Goal: Task Accomplishment & Management: Manage account settings

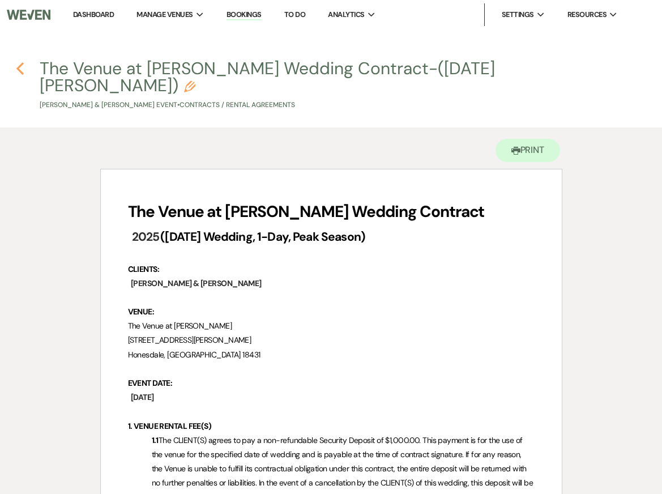
click at [20, 66] on use "button" at bounding box center [19, 68] width 7 height 12
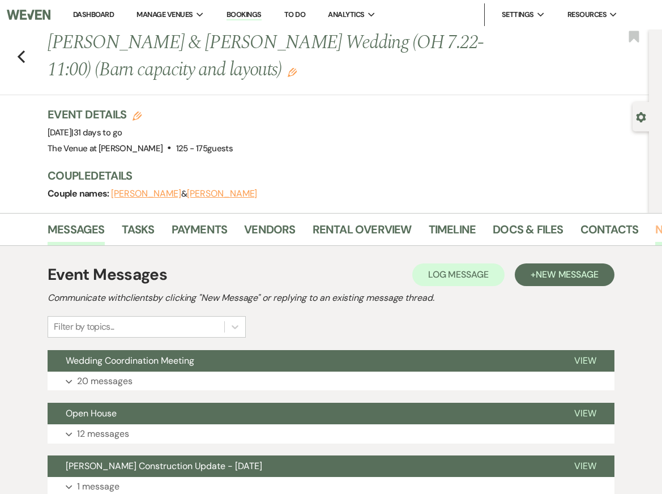
click at [655, 226] on link "Notes" at bounding box center [673, 232] width 36 height 25
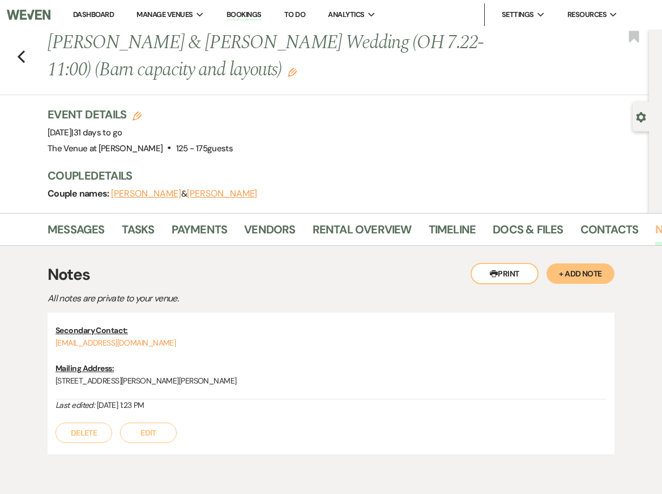
scroll to position [50, 0]
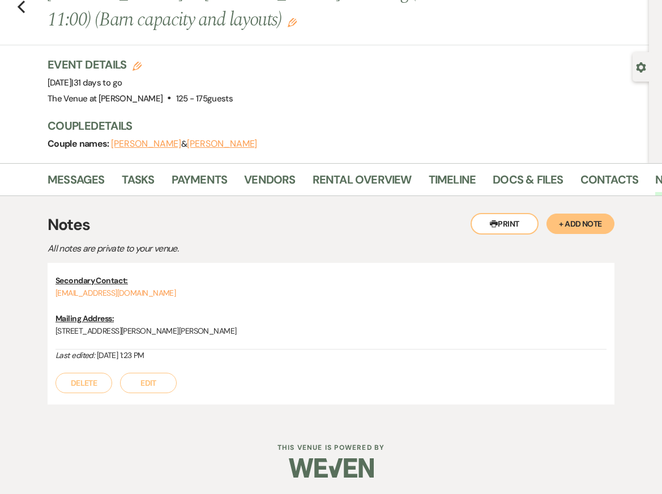
click at [593, 222] on button "+ Add Note" at bounding box center [580, 223] width 68 height 20
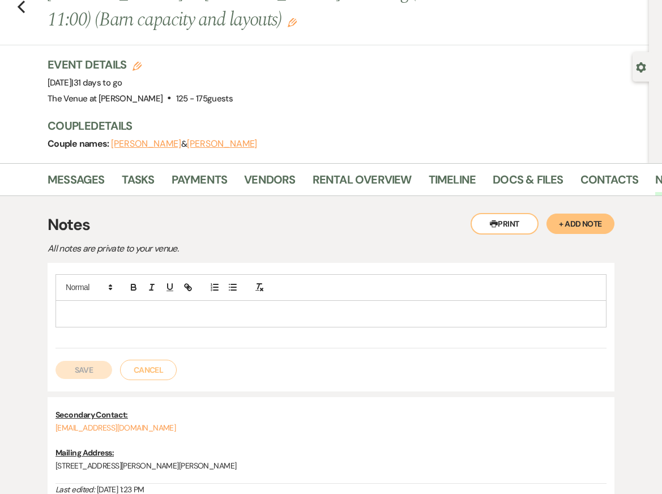
click at [355, 307] on p at bounding box center [331, 313] width 533 height 12
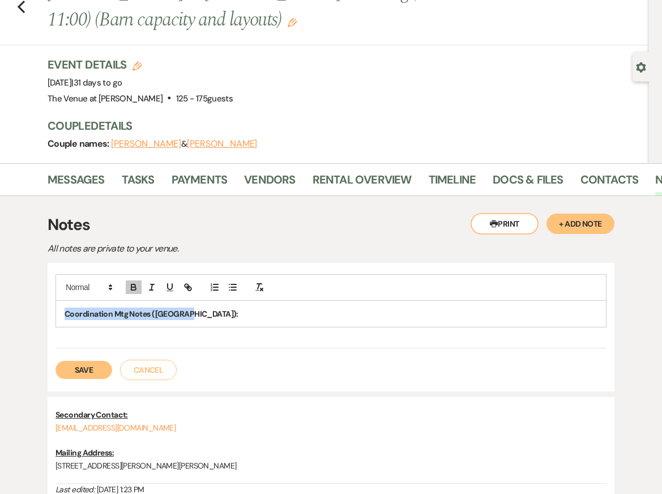
drag, startPoint x: 184, startPoint y: 314, endPoint x: 63, endPoint y: 313, distance: 121.1
click at [63, 314] on div "Coordination Mtg Notes ([GEOGRAPHIC_DATA]):" at bounding box center [331, 314] width 550 height 26
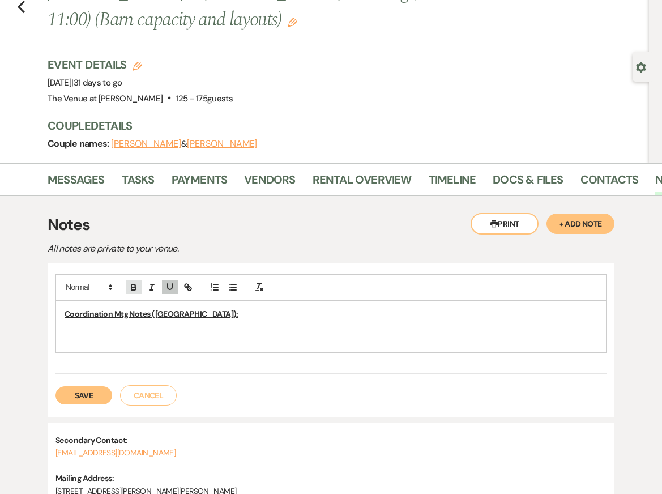
click at [130, 284] on icon "button" at bounding box center [133, 287] width 10 height 10
click at [169, 284] on icon "button" at bounding box center [170, 287] width 10 height 10
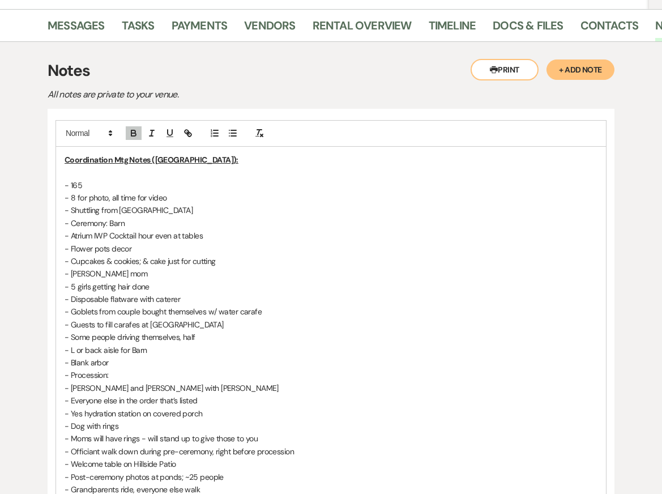
scroll to position [220, 0]
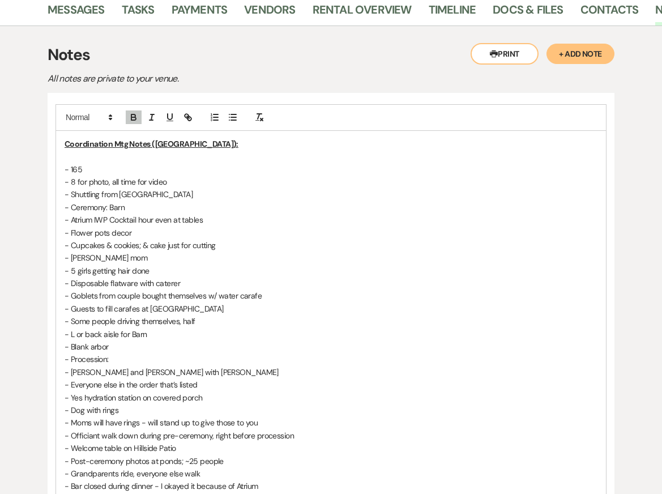
click at [95, 168] on p "- 165" at bounding box center [331, 169] width 533 height 12
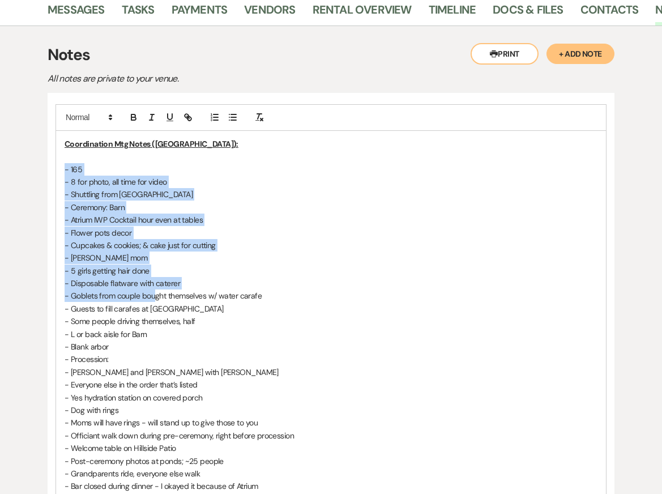
drag, startPoint x: 63, startPoint y: 165, endPoint x: 155, endPoint y: 292, distance: 156.1
click at [155, 292] on div "Coordination Mtg Notes ([GEOGRAPHIC_DATA]): - 165 - 8 for photo, all time for v…" at bounding box center [331, 372] width 550 height 482
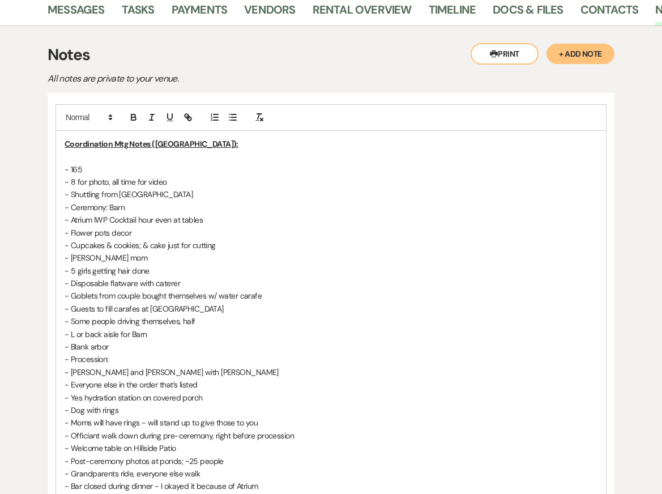
click at [98, 166] on p "- 165" at bounding box center [331, 169] width 533 height 12
click at [74, 182] on p "- 8 for photo, all time for video" at bounding box center [331, 181] width 533 height 12
click at [137, 179] on p "- 8 hrs. for photo, all time for video" at bounding box center [331, 181] width 533 height 12
click at [213, 178] on p "- 8 hrs. for photo, all day for video" at bounding box center [331, 181] width 533 height 12
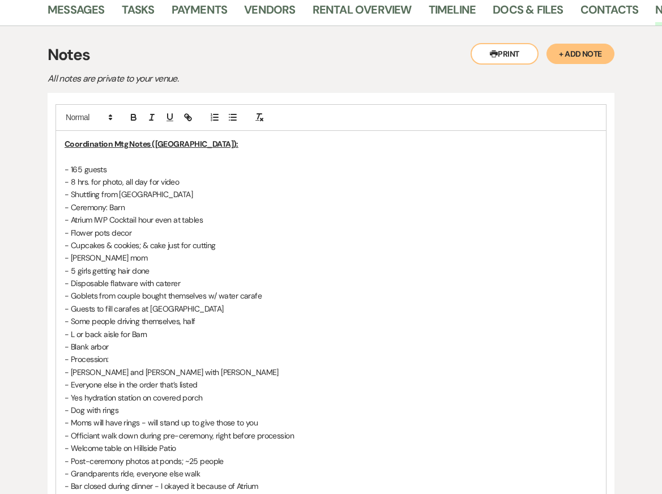
click at [211, 196] on p "- Shuttling from [GEOGRAPHIC_DATA]" at bounding box center [331, 194] width 533 height 12
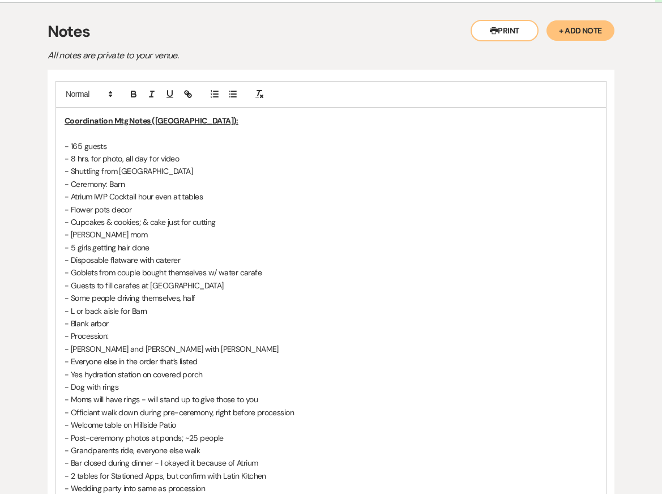
scroll to position [245, 0]
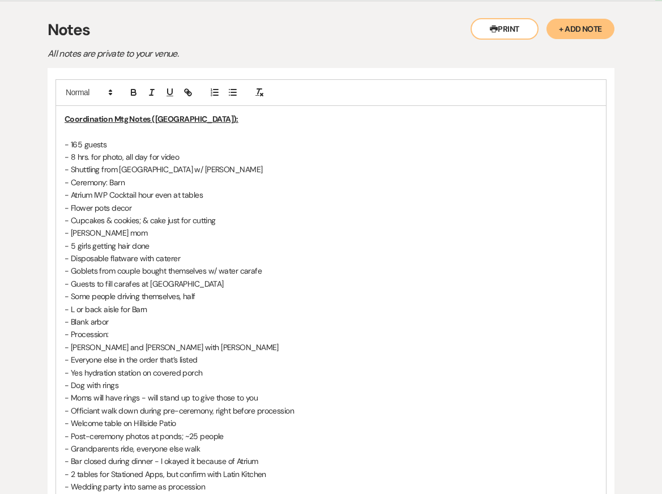
click at [176, 178] on p "- Ceremony: Barn" at bounding box center [331, 182] width 533 height 12
click at [248, 169] on p "- Shuttling from [GEOGRAPHIC_DATA] w/ [PERSON_NAME]" at bounding box center [331, 169] width 533 height 12
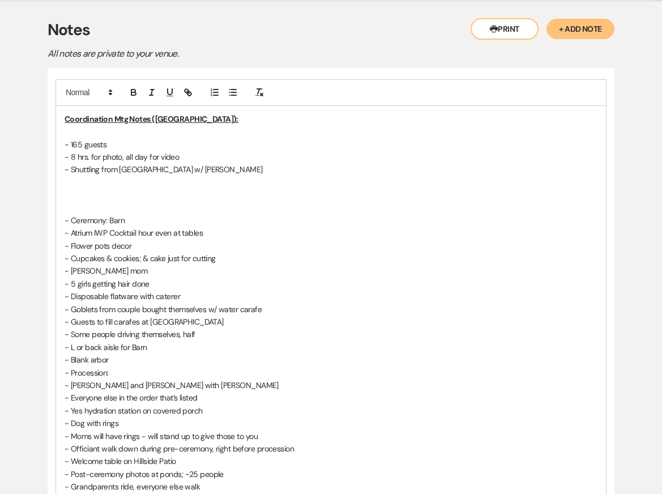
click at [143, 146] on p "- 165 guests" at bounding box center [331, 144] width 533 height 12
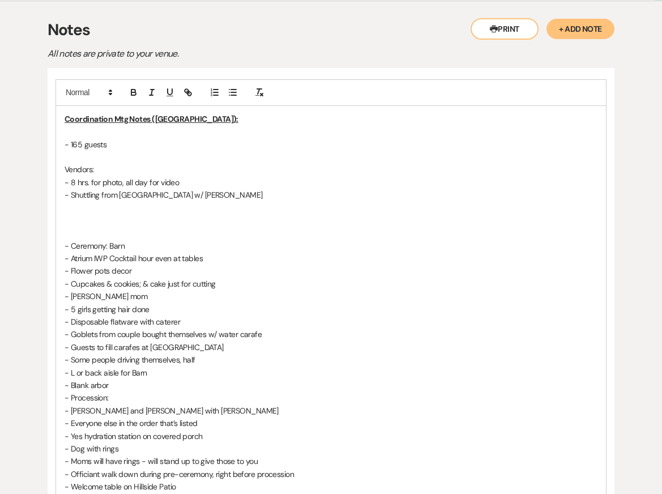
drag, startPoint x: 106, startPoint y: 169, endPoint x: 40, endPoint y: 169, distance: 65.7
click at [43, 169] on div "Printer Print + Add Note Notes All notes are private to your venue. Coordinatio…" at bounding box center [330, 440] width 641 height 879
click at [96, 208] on p at bounding box center [331, 208] width 533 height 12
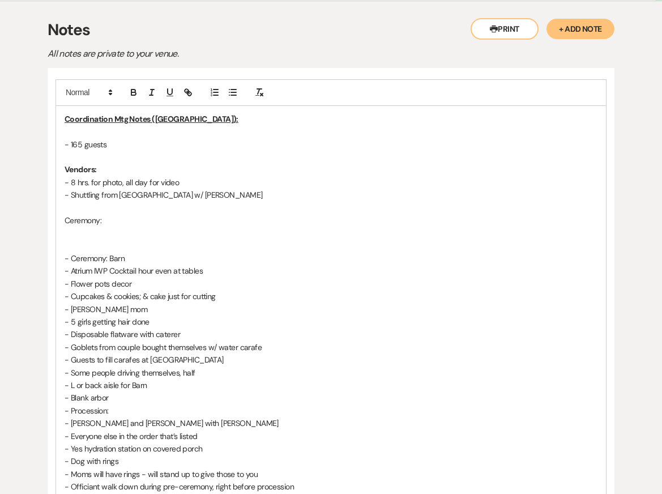
drag, startPoint x: 107, startPoint y: 221, endPoint x: 15, endPoint y: 221, distance: 91.7
click at [16, 221] on div "Printer Print + Add Note Notes All notes are private to your venue. Coordinatio…" at bounding box center [330, 447] width 641 height 892
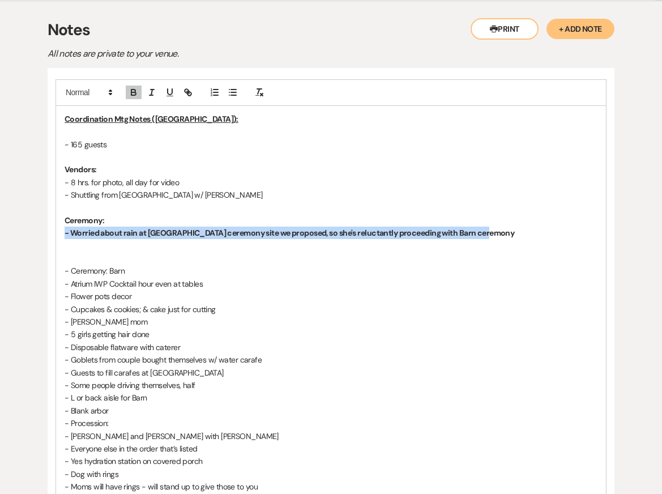
drag, startPoint x: 484, startPoint y: 228, endPoint x: 52, endPoint y: 237, distance: 432.0
click at [52, 237] on div "Coordination Mtg Notes ([GEOGRAPHIC_DATA]): - 165 guests Vendors: - 8 hrs. for …" at bounding box center [331, 405] width 567 height 674
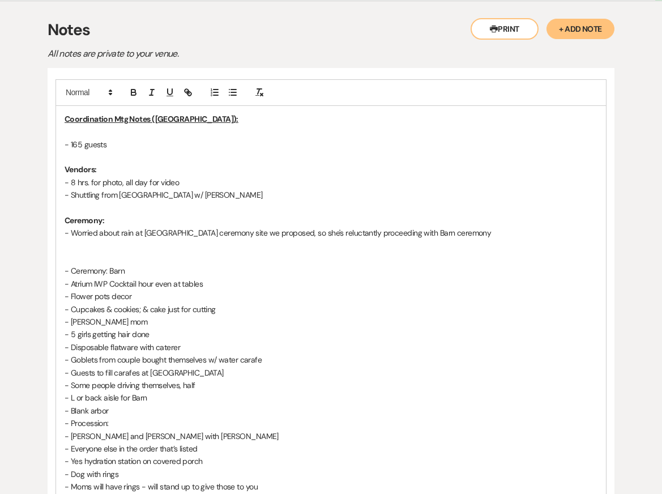
click at [173, 217] on p "Ceremony:" at bounding box center [331, 220] width 533 height 12
click at [299, 233] on p "- Worried about rain at [GEOGRAPHIC_DATA] ceremony site we proposed, so she's r…" at bounding box center [331, 232] width 533 height 12
click at [464, 229] on p "- Worried about rain at [GEOGRAPHIC_DATA] ceremony site we proposed, so relucta…" at bounding box center [331, 232] width 533 height 12
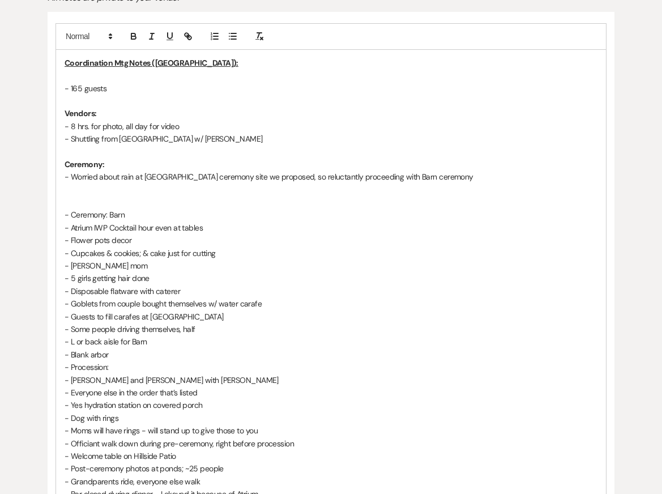
scroll to position [302, 0]
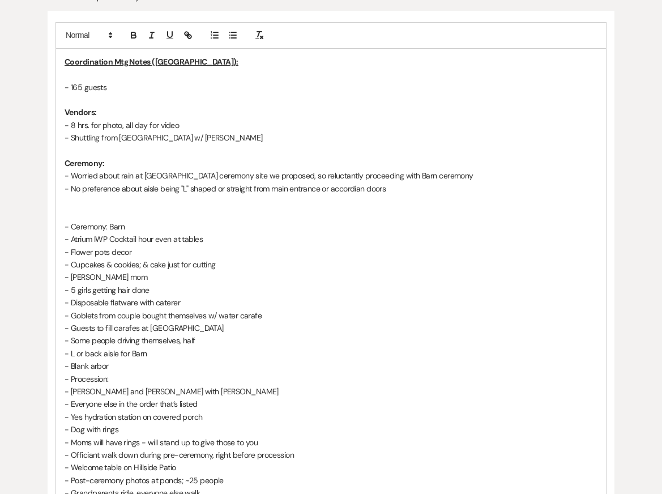
click at [350, 189] on p "- No preference about aisle being "L" shaped or straight from main entrance or …" at bounding box center [331, 188] width 533 height 12
click at [357, 189] on p "- No preference about aisle being "L" shaped or straight from main entrance or …" at bounding box center [331, 188] width 533 height 12
click at [409, 188] on p "- No preference about aisle being "L" shaped or straight from main entrance or …" at bounding box center [331, 188] width 533 height 12
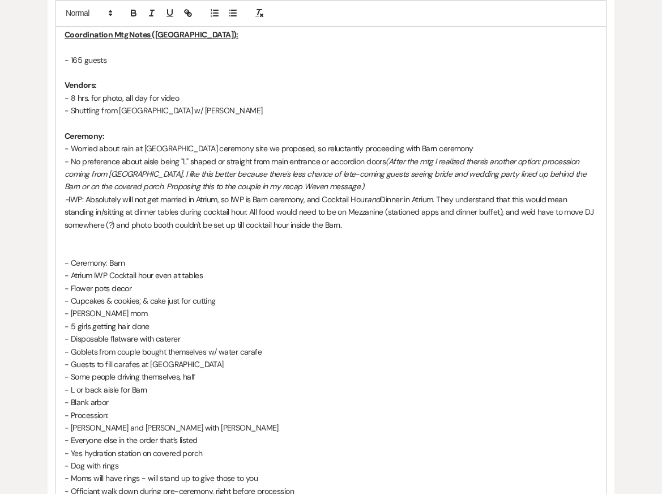
scroll to position [331, 0]
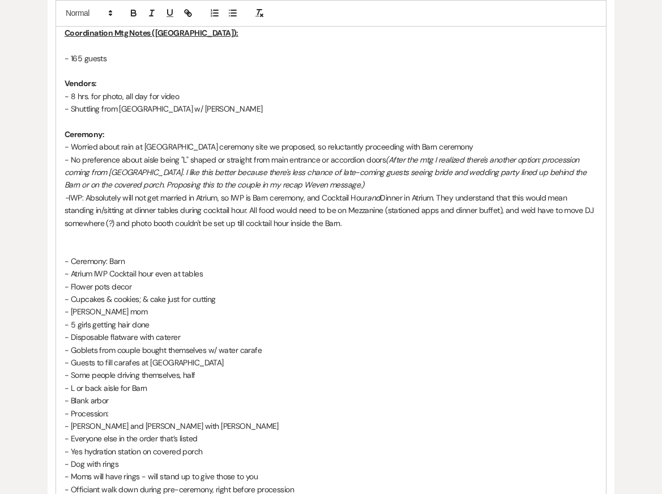
drag, startPoint x: 67, startPoint y: 251, endPoint x: 220, endPoint y: 271, distance: 154.7
click at [220, 271] on div "Coordination Mtg Notes ([GEOGRAPHIC_DATA]): - 165 guests Vendors: - 8 hrs. for …" at bounding box center [331, 344] width 550 height 648
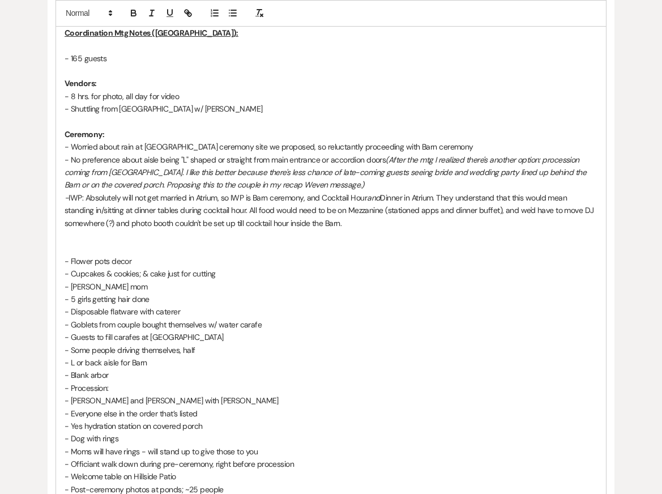
click at [262, 256] on p "- Flower pots decor" at bounding box center [331, 261] width 533 height 12
click at [293, 234] on p at bounding box center [331, 235] width 533 height 12
click at [243, 110] on p "- Shuttling from [GEOGRAPHIC_DATA] w/ [PERSON_NAME]" at bounding box center [331, 108] width 533 height 12
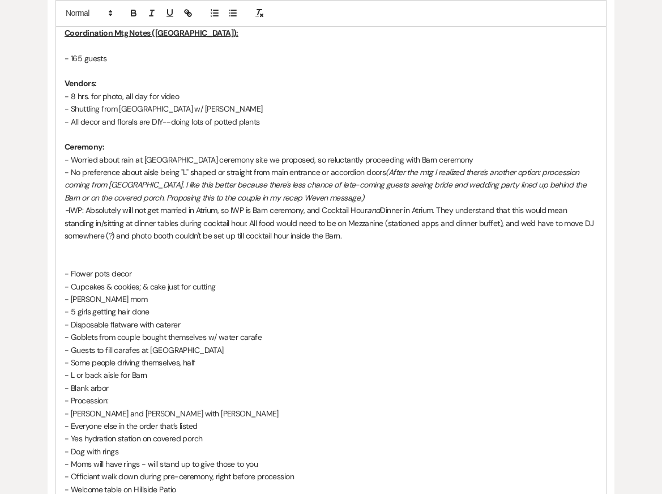
drag, startPoint x: 70, startPoint y: 263, endPoint x: 230, endPoint y: 274, distance: 161.2
click at [230, 274] on div "Coordination Mtg Notes ([GEOGRAPHIC_DATA]): - 165 guests Vendors: - 8 hrs. for …" at bounding box center [331, 337] width 550 height 635
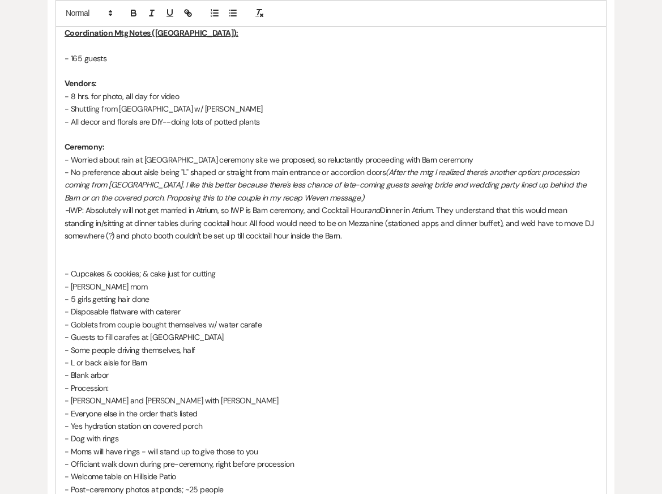
click at [267, 121] on p "- All decor and florals are DIY--doing lots of potted plants" at bounding box center [331, 121] width 533 height 12
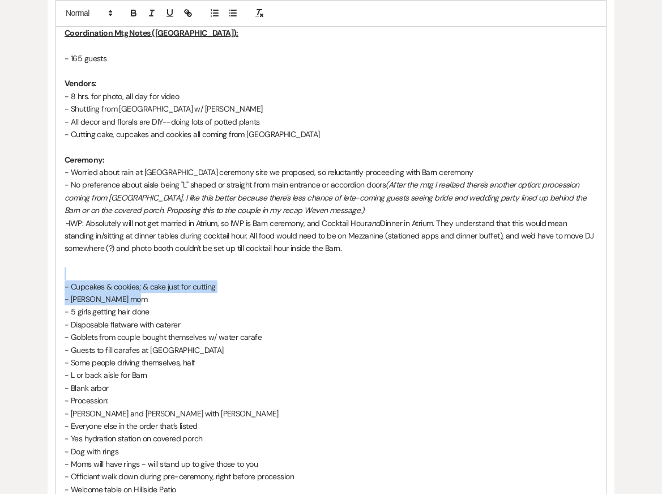
drag, startPoint x: 83, startPoint y: 270, endPoint x: 253, endPoint y: 293, distance: 171.3
click at [253, 293] on div "Coordination Mtg Notes ([GEOGRAPHIC_DATA]): - 165 guests Vendors: - 8 hrs. for …" at bounding box center [331, 337] width 550 height 635
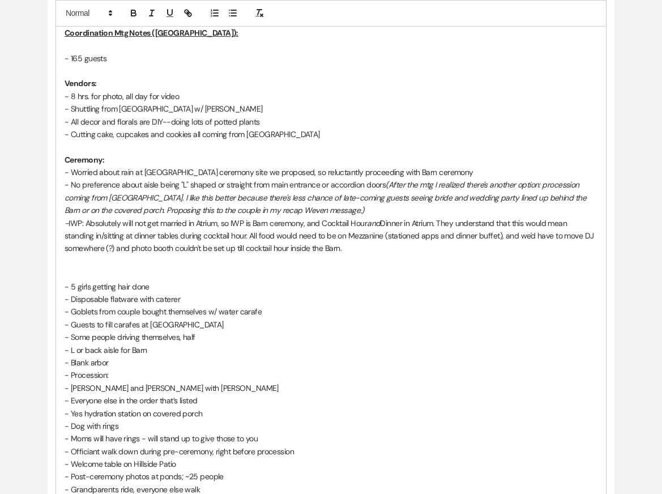
click at [203, 134] on p "- Cutting cake, cupcakes and cookies all coming from [GEOGRAPHIC_DATA]" at bounding box center [331, 134] width 533 height 12
click at [169, 271] on p at bounding box center [331, 273] width 533 height 12
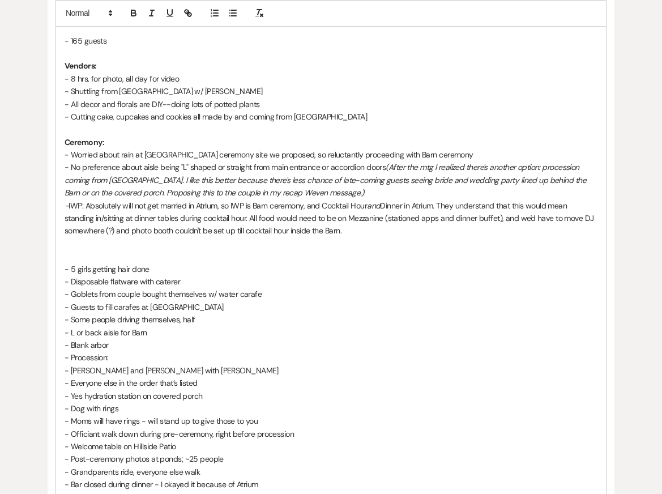
click at [184, 267] on p "- 5 girls getting hair done" at bounding box center [331, 269] width 533 height 12
click at [177, 250] on p at bounding box center [331, 256] width 533 height 12
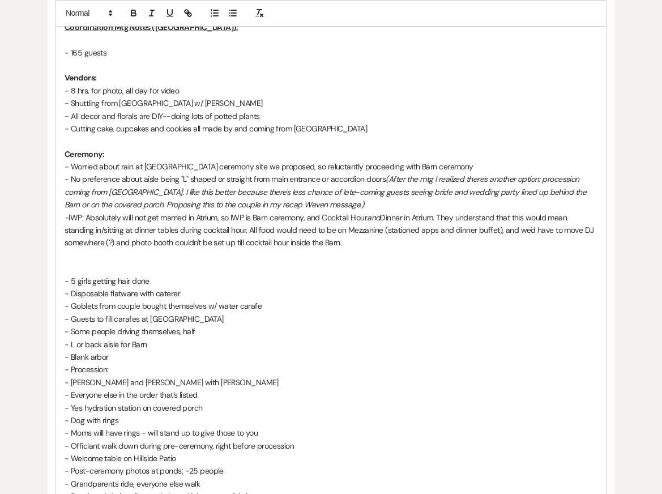
scroll to position [329, 0]
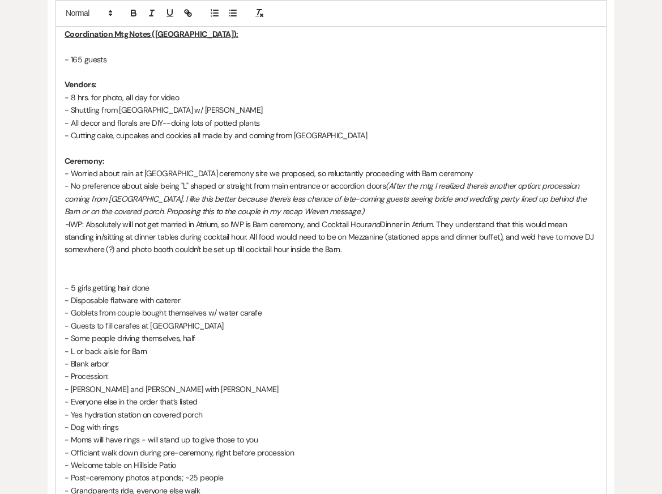
click at [144, 145] on p at bounding box center [331, 148] width 533 height 12
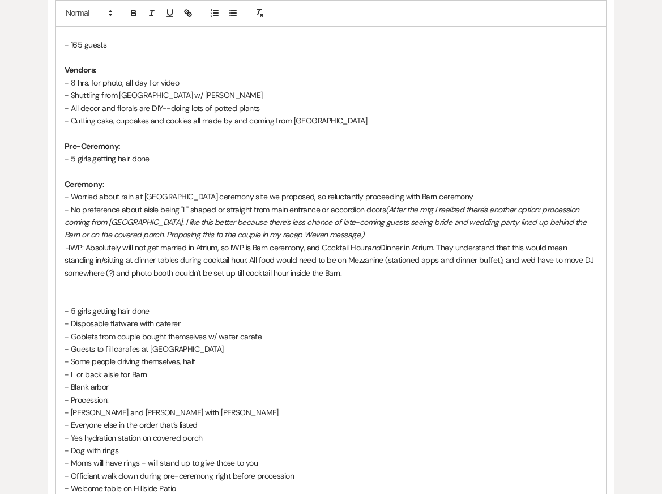
scroll to position [350, 0]
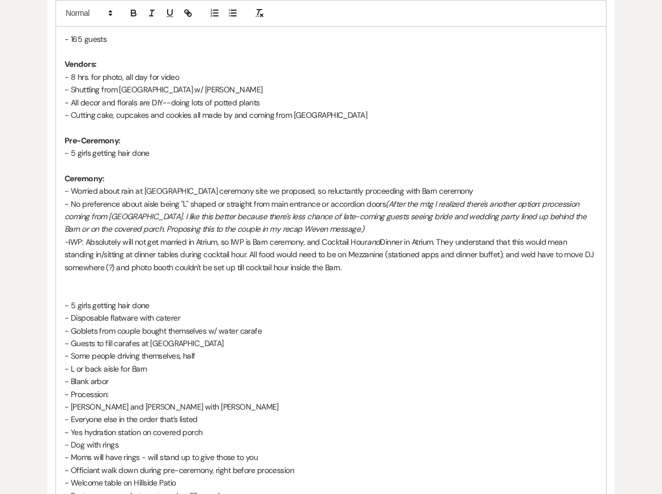
drag, startPoint x: 69, startPoint y: 288, endPoint x: 185, endPoint y: 304, distance: 116.6
click at [185, 305] on div "Coordination Mtg Notes ([GEOGRAPHIC_DATA]): - 165 guests Vendors: - 8 hrs. for …" at bounding box center [331, 325] width 550 height 648
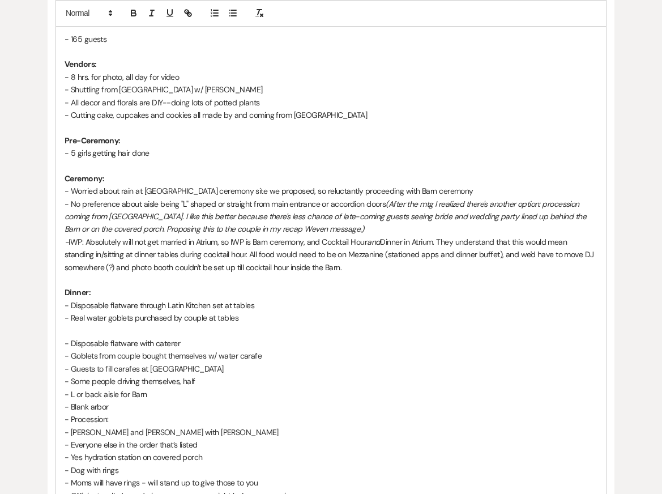
click at [134, 316] on p "- Real water goblets purchased by couple at tables" at bounding box center [331, 317] width 533 height 12
click at [301, 319] on p "- Real water goblets and water carafes purchased by couple at tables" at bounding box center [331, 317] width 533 height 12
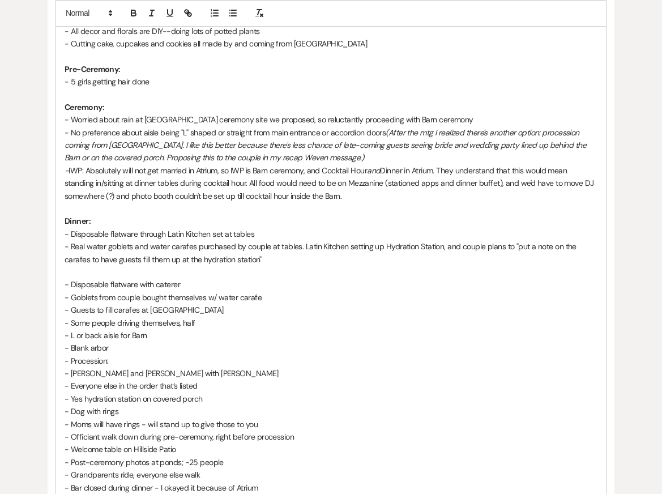
scroll to position [420, 0]
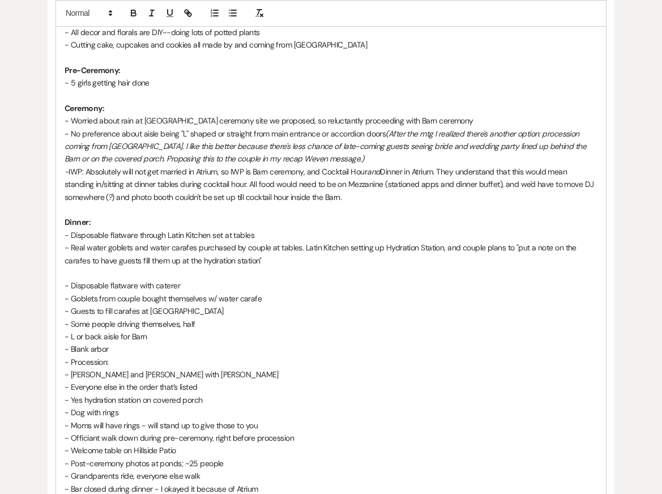
drag, startPoint x: 69, startPoint y: 278, endPoint x: 294, endPoint y: 307, distance: 226.6
click at [294, 307] on div "Coordination Mtg Notes ([GEOGRAPHIC_DATA]): - 165 guests Vendors: - 8 hrs. for …" at bounding box center [331, 272] width 550 height 685
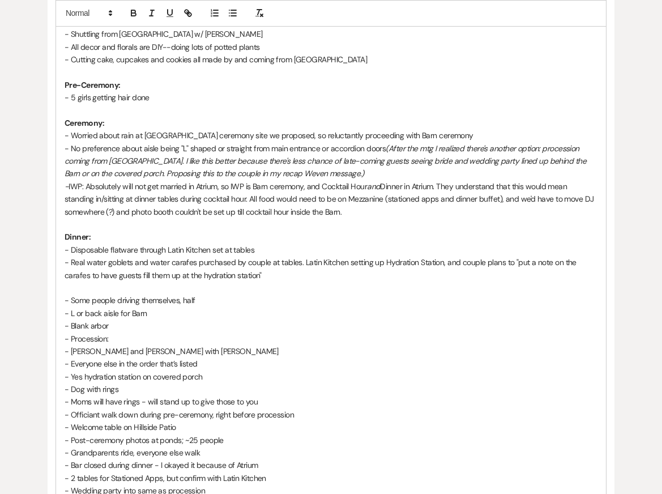
scroll to position [400, 0]
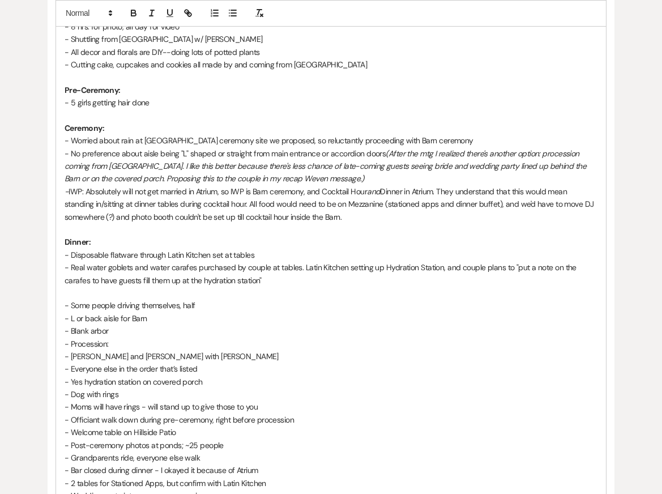
click at [160, 101] on p "- 5 girls getting hair done" at bounding box center [331, 102] width 533 height 12
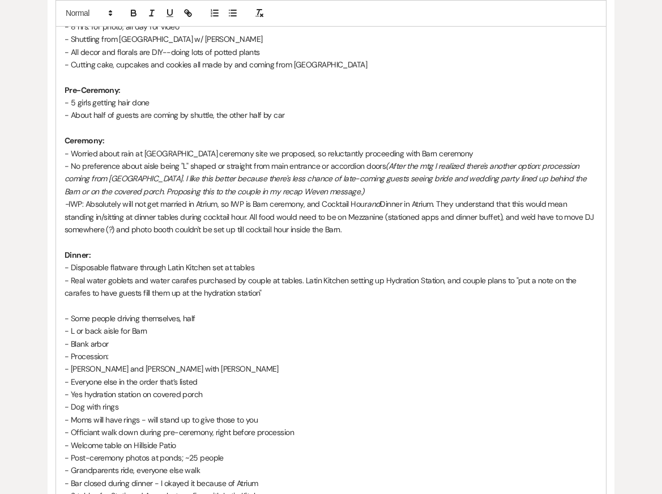
drag, startPoint x: 72, startPoint y: 303, endPoint x: 218, endPoint y: 327, distance: 147.4
click at [218, 327] on div "Coordination Mtg Notes ([GEOGRAPHIC_DATA]): - 165 guests Vendors: - 8 hrs. for …" at bounding box center [331, 280] width 550 height 660
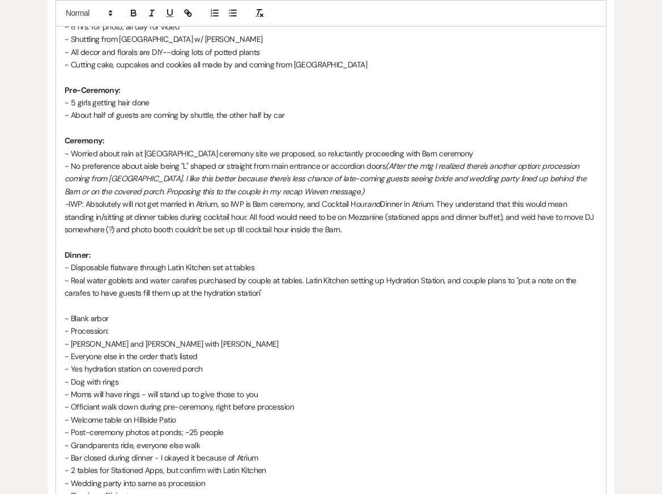
click at [349, 225] on p "- IWP: Absolutely will not get married in Atrium, so IWP is Barn ceremony, and …" at bounding box center [331, 217] width 533 height 38
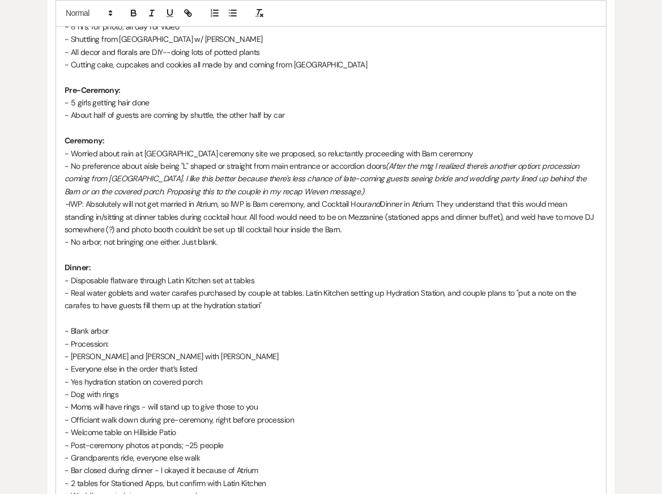
drag, startPoint x: 117, startPoint y: 331, endPoint x: 23, endPoint y: 331, distance: 94.5
click at [24, 331] on div "Printer Print + Add Note Notes All notes are private to your venue. Coordinatio…" at bounding box center [330, 335] width 641 height 980
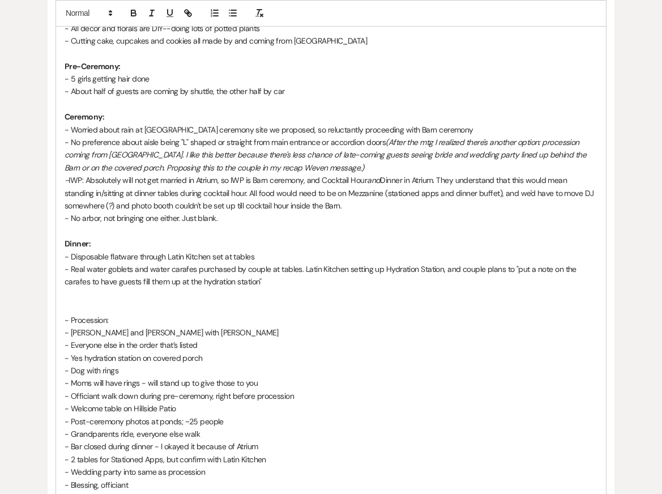
scroll to position [436, 0]
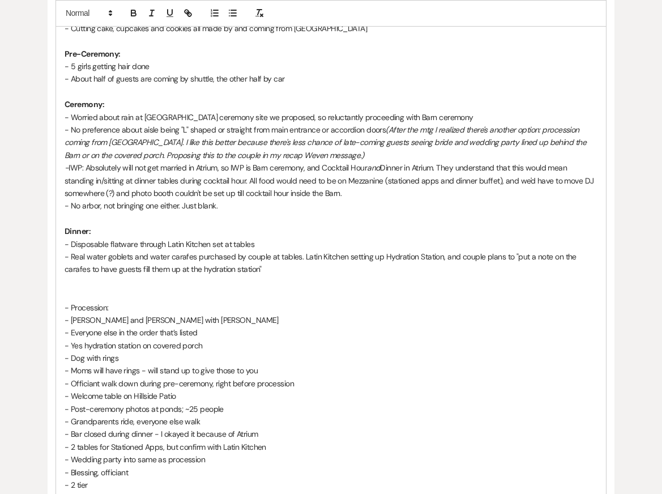
drag, startPoint x: 226, startPoint y: 330, endPoint x: 45, endPoint y: 302, distance: 183.2
click at [45, 302] on div "Printer Print + Add Note Notes All notes are private to your venue. Coordinatio…" at bounding box center [330, 299] width 641 height 980
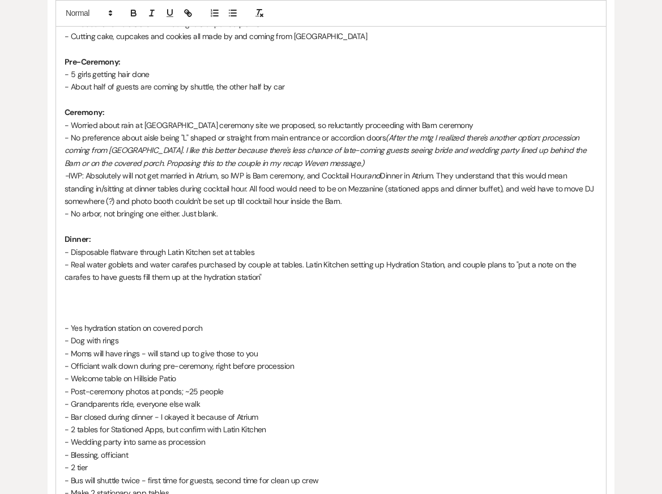
scroll to position [426, 0]
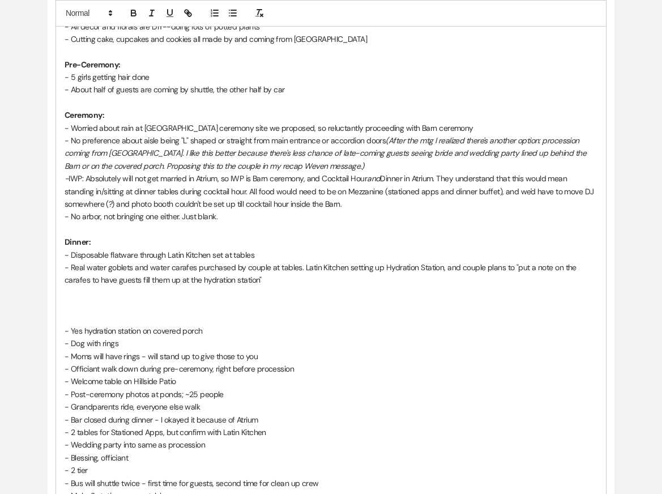
click at [310, 85] on p "- About half of guests are coming by shuttle, the other half by car" at bounding box center [331, 89] width 533 height 12
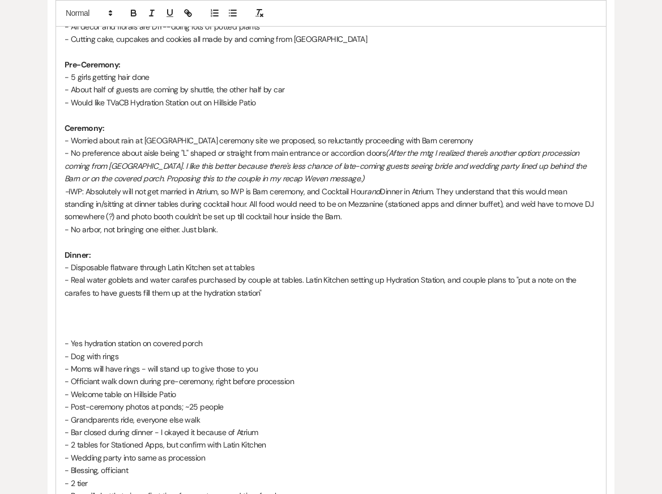
click at [222, 322] on p at bounding box center [331, 318] width 533 height 12
drag, startPoint x: 211, startPoint y: 344, endPoint x: 55, endPoint y: 344, distance: 156.2
click at [55, 344] on div "Coordination Mtg Notes ([GEOGRAPHIC_DATA]): - 165 guests Vendors: - 8 hrs. for …" at bounding box center [331, 255] width 567 height 737
click at [287, 98] on p "- Would like TVaCB Hydration Station out on Hillside Patio" at bounding box center [331, 102] width 533 height 12
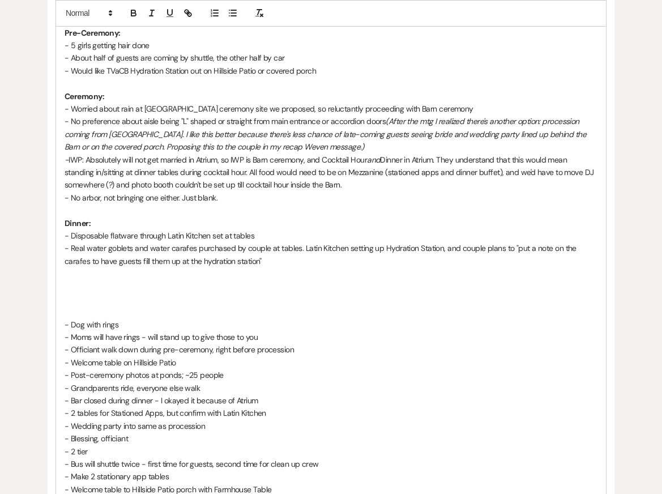
scroll to position [459, 0]
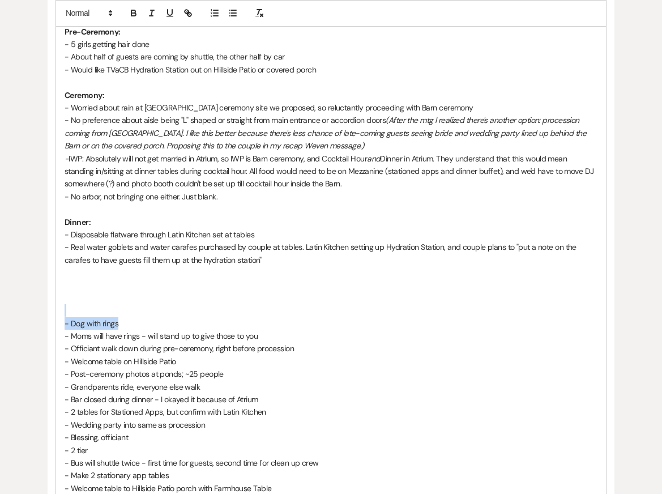
drag, startPoint x: 73, startPoint y: 310, endPoint x: 288, endPoint y: 328, distance: 215.3
click at [288, 328] on div "Coordination Mtg Notes ([GEOGRAPHIC_DATA]): - 165 guests Vendors: - 8 hrs. for …" at bounding box center [331, 209] width 550 height 635
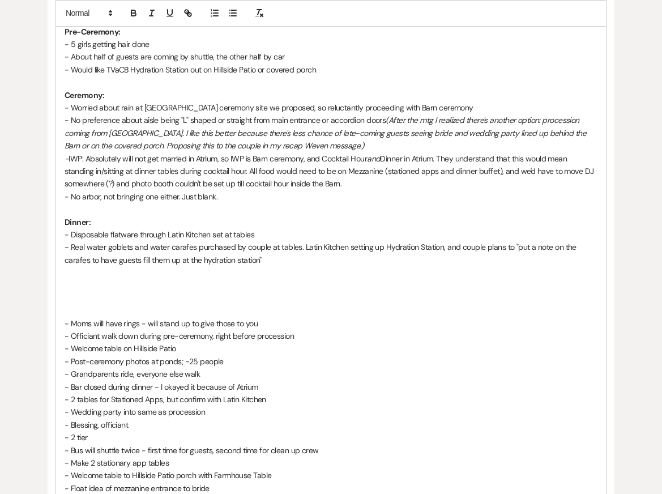
click at [239, 191] on p "- No arbor, not bringing one either. Just blank." at bounding box center [331, 196] width 533 height 12
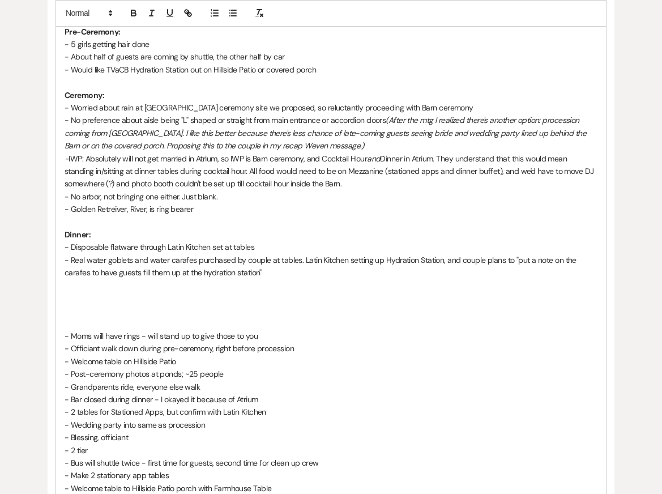
click at [118, 208] on p "- Golden Retreiver, River, is ring bearer" at bounding box center [331, 209] width 533 height 12
click at [209, 212] on p "- Golden Retreiver, River, is ring bearer" at bounding box center [331, 209] width 533 height 12
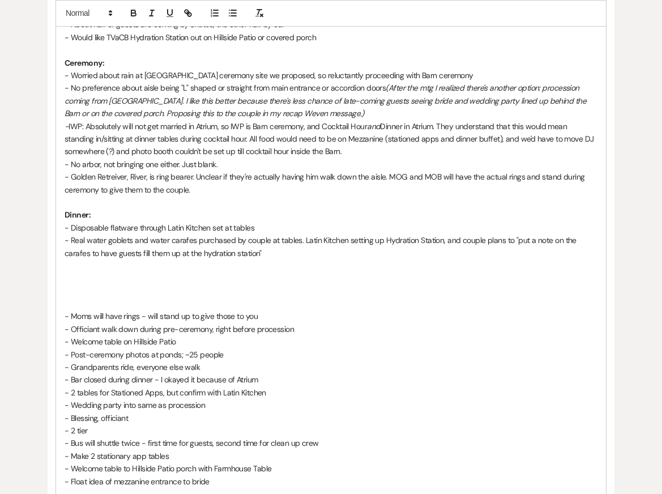
scroll to position [491, 0]
drag, startPoint x: 100, startPoint y: 300, endPoint x: 282, endPoint y: 314, distance: 183.3
click at [282, 314] on div "Coordination Mtg Notes ([GEOGRAPHIC_DATA]): - 165 guests Vendors: - 8 hrs. for …" at bounding box center [331, 183] width 550 height 648
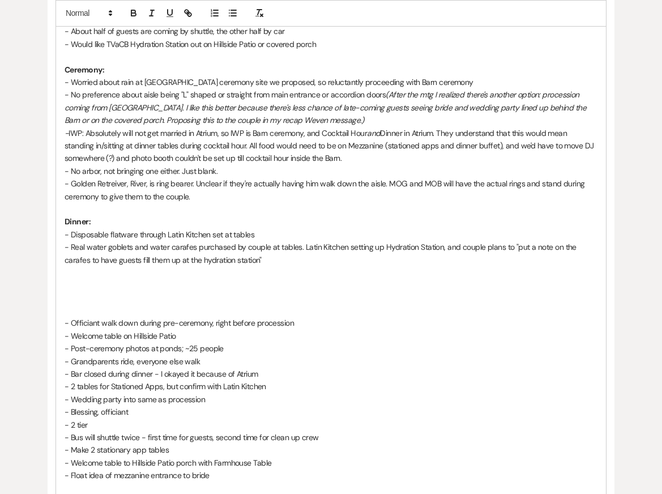
scroll to position [483, 0]
click at [72, 93] on p "- No preference about aisle being "L" shaped or straight from main entrance or …" at bounding box center [331, 108] width 533 height 38
click at [70, 134] on p "- IWP: Absolutely will not get married in Atrium, so IWP is Barn ceremony, and …" at bounding box center [331, 146] width 533 height 38
click at [229, 172] on p "- No arbor, not bringing one either. Just blank." at bounding box center [331, 171] width 533 height 12
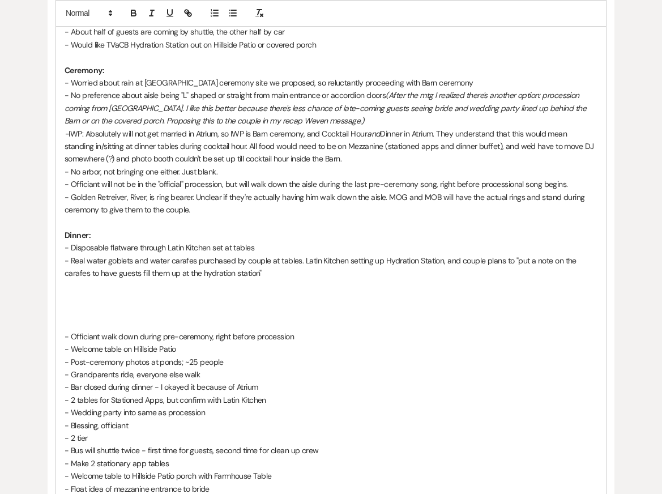
drag, startPoint x: 88, startPoint y: 320, endPoint x: 315, endPoint y: 334, distance: 227.4
click at [315, 334] on div "Coordination Mtg Notes ([GEOGRAPHIC_DATA]): - 165 guests Vendors: - 8 hrs. for …" at bounding box center [331, 191] width 550 height 648
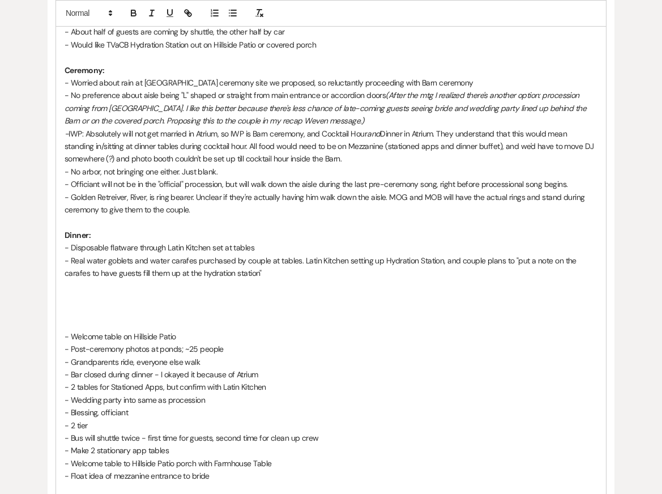
click at [221, 234] on p "Dinner:" at bounding box center [331, 235] width 533 height 12
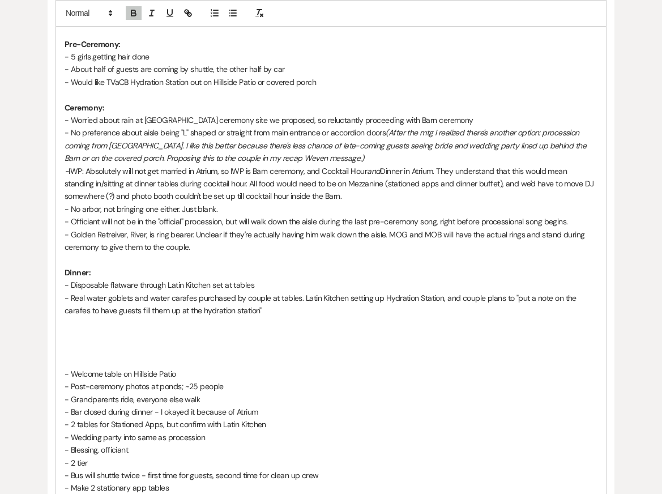
scroll to position [443, 0]
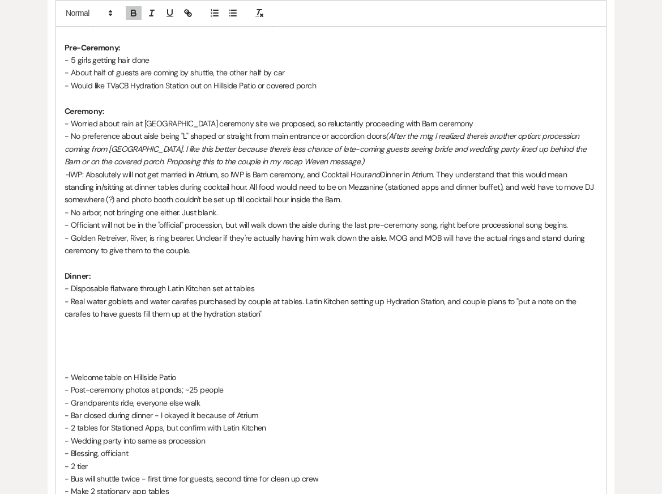
click at [244, 329] on p at bounding box center [331, 326] width 533 height 12
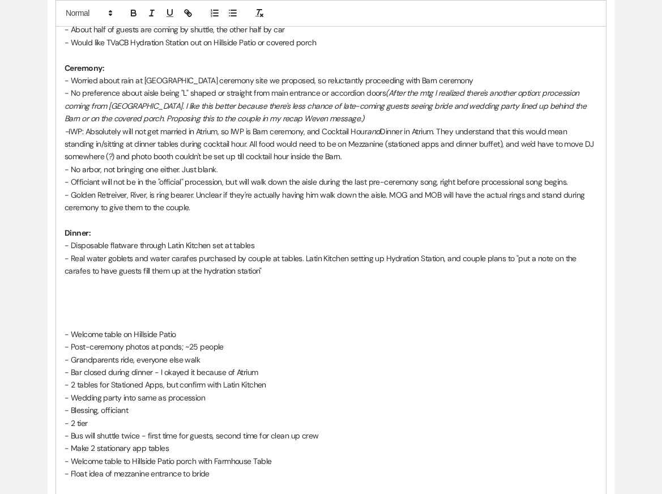
scroll to position [487, 0]
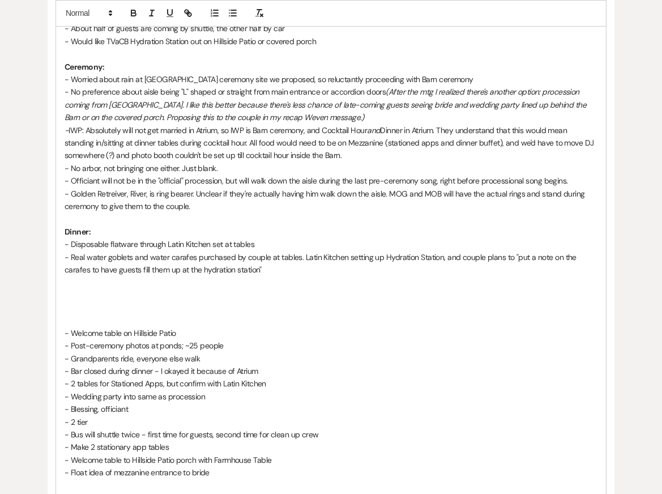
click at [265, 243] on p "- Disposable flatware through Latin Kitchen set at tables" at bounding box center [331, 244] width 533 height 12
click at [290, 272] on p "- Real water goblets and water carafes purchased by couple at tables. Latin Kit…" at bounding box center [331, 263] width 533 height 25
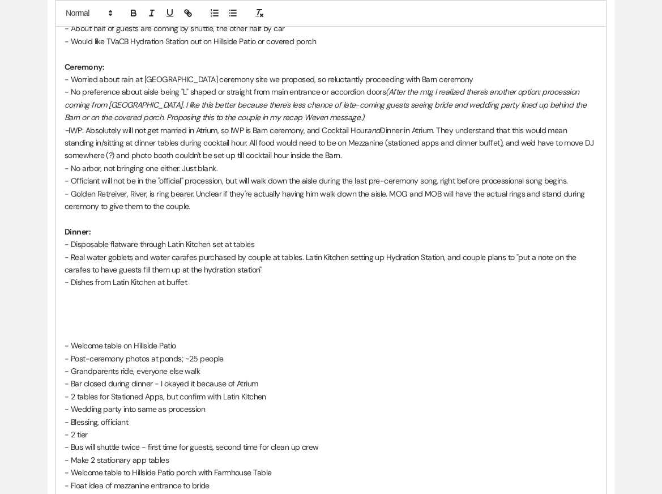
click at [323, 301] on p at bounding box center [331, 307] width 533 height 12
click at [324, 323] on p at bounding box center [331, 320] width 533 height 12
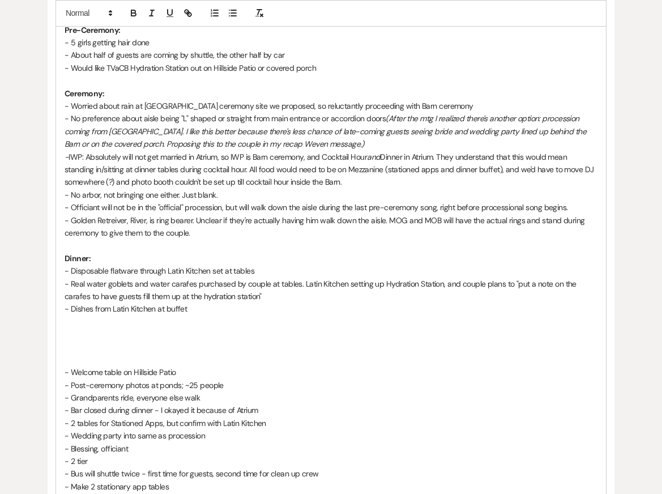
scroll to position [460, 0]
click at [210, 229] on p "- Golden Retreiver, River, is ring bearer. Unclear if they're actually having h…" at bounding box center [331, 227] width 533 height 25
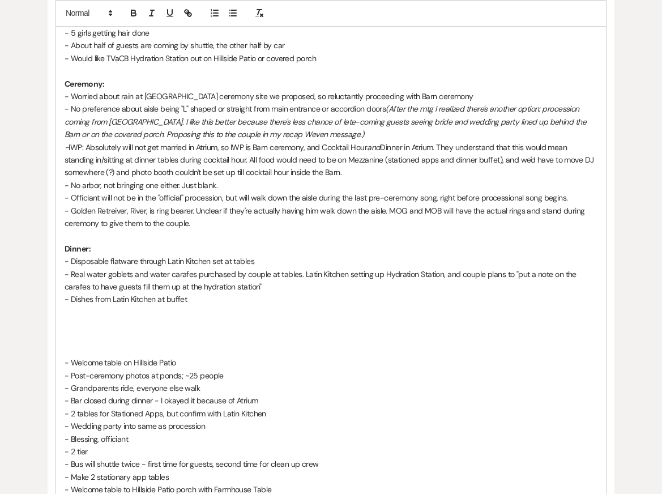
scroll to position [473, 0]
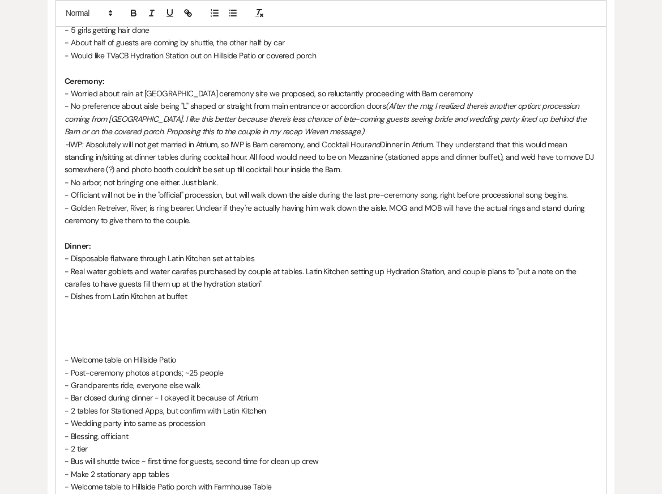
click at [239, 79] on p "Ceremony:" at bounding box center [331, 81] width 533 height 12
click at [448, 98] on p "- Worried about rain at [GEOGRAPHIC_DATA] ceremony site we proposed, so relucta…" at bounding box center [331, 93] width 533 height 12
click at [448, 131] on p "- No preference about aisle being "L" shaped or straight from main entrance or …" at bounding box center [331, 119] width 533 height 38
click at [450, 185] on p "- No arbor, not bringing one either. Just blank." at bounding box center [331, 182] width 533 height 12
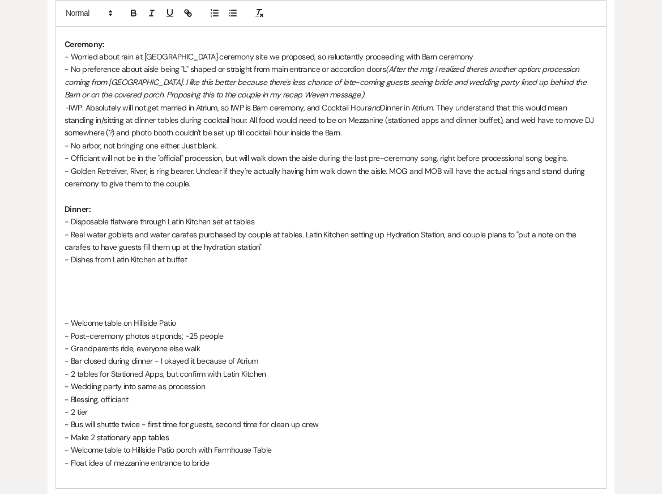
scroll to position [511, 0]
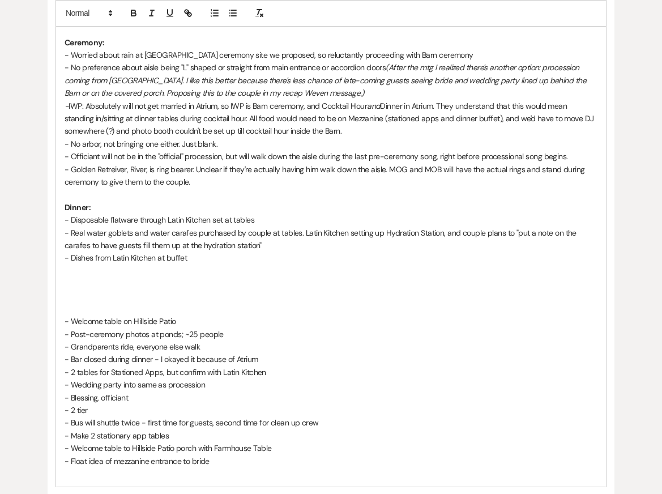
click at [237, 336] on p "- Post-ceremony photos at ponds; ~25 people" at bounding box center [331, 334] width 533 height 12
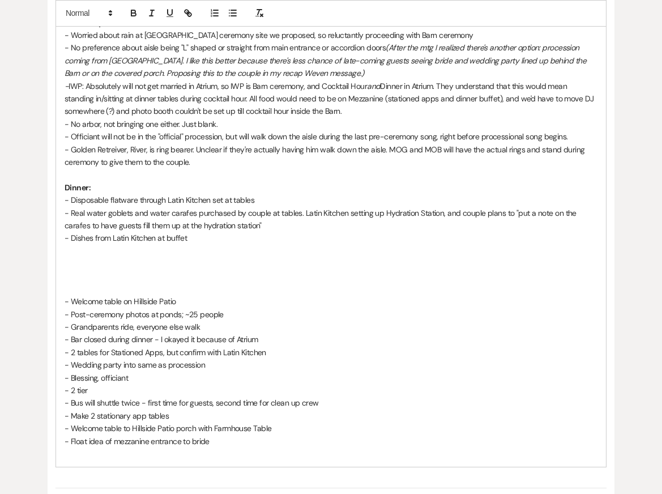
scroll to position [532, 0]
click at [230, 297] on p "- Welcome table on Hillside Patio" at bounding box center [331, 300] width 533 height 12
click at [265, 315] on p "- Post-ceremony photos at ponds; ~25 people" at bounding box center [331, 313] width 533 height 12
click at [262, 157] on p "- Golden Retreiver, River, is ring bearer. Unclear if they're actually having h…" at bounding box center [331, 155] width 533 height 25
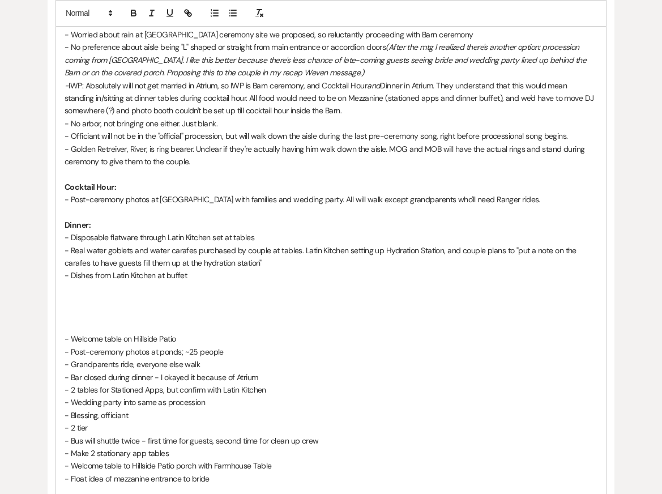
click at [287, 200] on p "- Post-ceremony photos at [GEOGRAPHIC_DATA] with families and wedding party. Al…" at bounding box center [331, 199] width 533 height 12
drag, startPoint x: 223, startPoint y: 362, endPoint x: 42, endPoint y: 349, distance: 181.6
click at [42, 349] on div "Printer Print + Add Note Notes All notes are private to your venue. Coordinatio…" at bounding box center [330, 223] width 641 height 1018
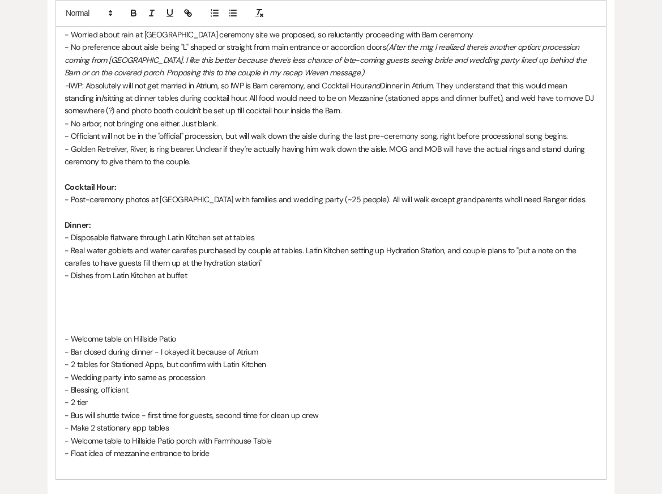
click at [200, 268] on p "- Real water goblets and water carafes purchased by couple at tables. Latin Kit…" at bounding box center [331, 256] width 533 height 25
click at [200, 276] on p "- Dishes from Latin Kitchen at buffet" at bounding box center [331, 275] width 533 height 12
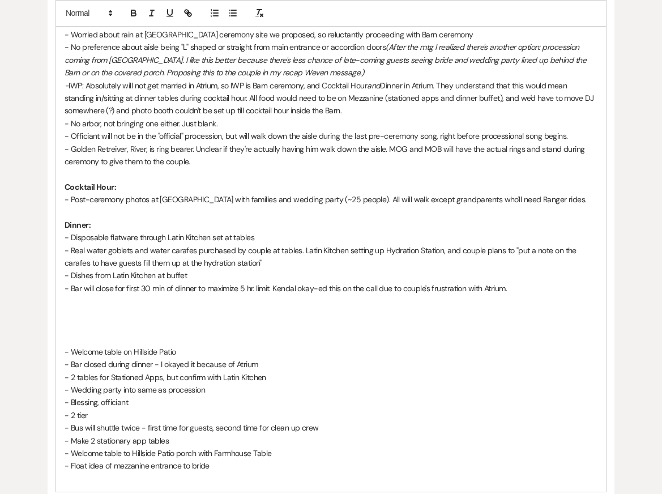
click at [341, 286] on p "- Bar will close for first 30 min of dinner to maximize 5 hr. limit. Kendal oka…" at bounding box center [331, 288] width 533 height 12
click at [376, 288] on p "- Bar will close for first 30 min of dinner to maximize 5 hr. limit. Kendal oka…" at bounding box center [331, 288] width 533 height 12
click at [293, 288] on p "- Bar will close for first 30 min of dinner to maximize 5 hr. limit. Kendal oka…" at bounding box center [331, 288] width 533 height 12
click at [341, 288] on p "- Bar will close for first 30 min of dinner to maximize 5 hr. limit. Kendal oka…" at bounding box center [331, 288] width 533 height 12
click at [385, 289] on p "- Bar will close for first 30 min of dinner to maximize 5 hr. limit. Kendal oka…" at bounding box center [331, 288] width 533 height 12
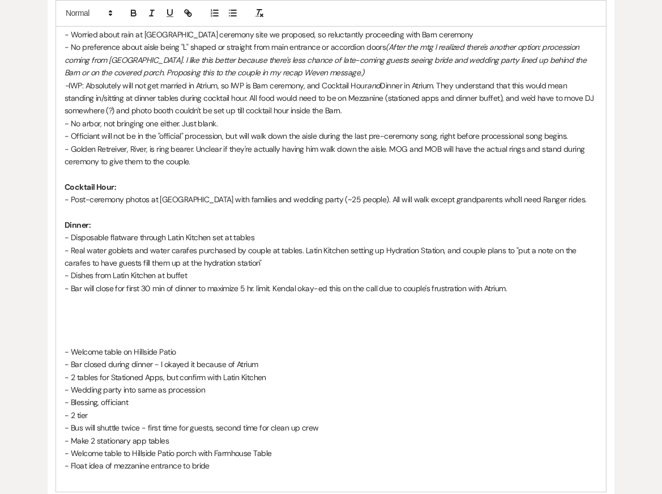
click at [402, 289] on p "- Bar will close for first 30 min of dinner to maximize 5 hr. limit. Kendal oka…" at bounding box center [331, 288] width 533 height 12
click at [379, 290] on p "- Bar will close for first 30 min of dinner to maximize 5 hr. limit. Kendal oka…" at bounding box center [331, 288] width 533 height 12
click at [576, 292] on p "- Bar will close for first 30 min of dinner to maximize 5 hr. limit. Kendal oka…" at bounding box center [331, 288] width 533 height 12
click at [275, 286] on p "- Bar will close for first 30 min of dinner to maximize 5 hr. limit. Kendal oka…" at bounding box center [331, 288] width 533 height 12
click at [297, 287] on p "- Bar will close for first 30 min of dinner to maximize 5 hr. limit. Kendal oka…" at bounding box center [331, 288] width 533 height 12
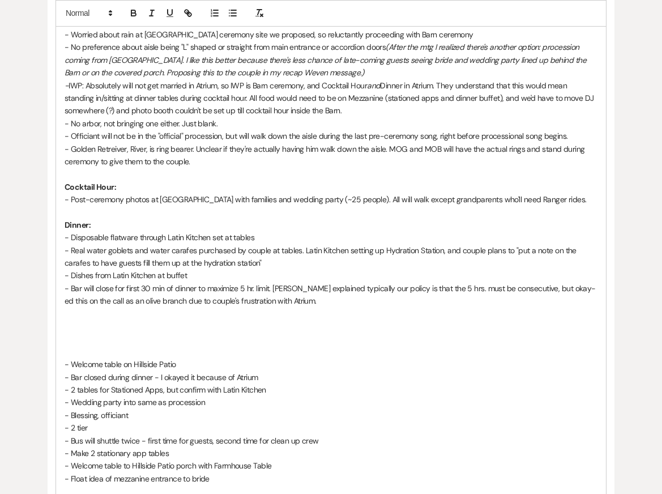
click at [505, 307] on p at bounding box center [331, 313] width 533 height 12
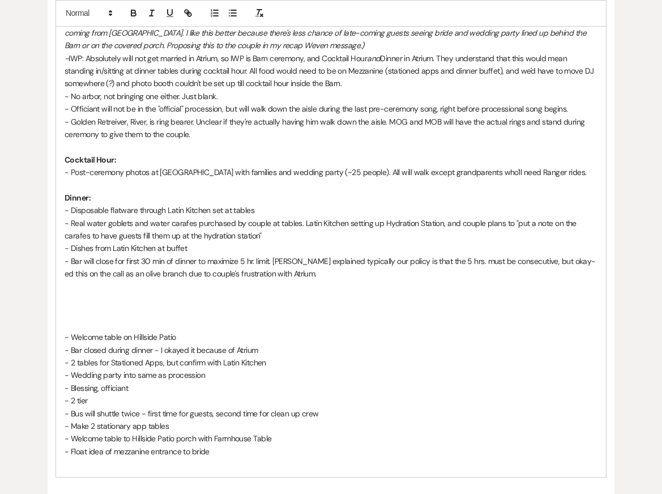
scroll to position [560, 0]
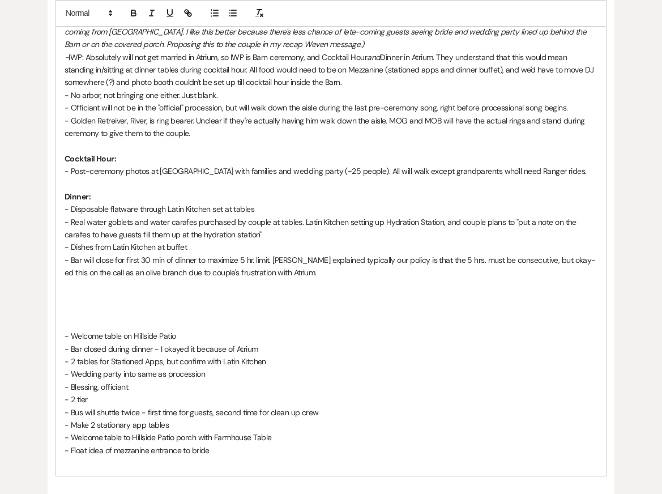
drag, startPoint x: 294, startPoint y: 349, endPoint x: 46, endPoint y: 348, distance: 247.9
click at [46, 348] on div "Printer Print + Add Note Notes All notes are private to your venue. Coordinatio…" at bounding box center [330, 195] width 641 height 1018
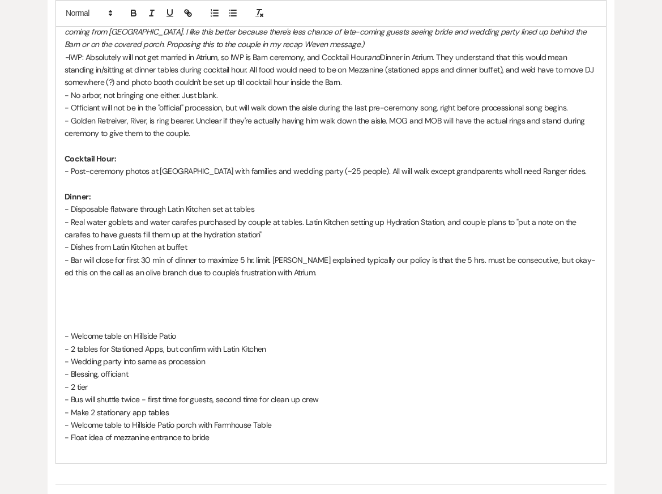
click at [212, 359] on p "- Wedding party into same as procession" at bounding box center [331, 361] width 533 height 12
click at [314, 266] on p "- Bar will close for first 30 min of dinner to maximize 5 hr. limit. [PERSON_NA…" at bounding box center [331, 266] width 533 height 25
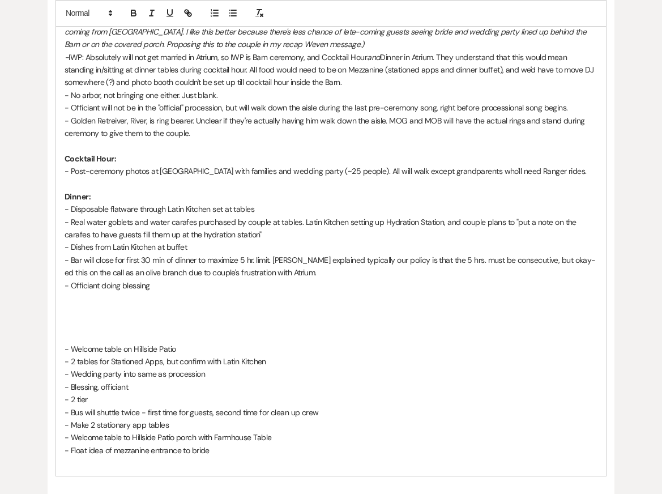
drag, startPoint x: 142, startPoint y: 384, endPoint x: 42, endPoint y: 384, distance: 99.6
click at [44, 384] on div "Printer Print + Add Note Notes All notes are private to your venue. Coordinatio…" at bounding box center [330, 195] width 641 height 1018
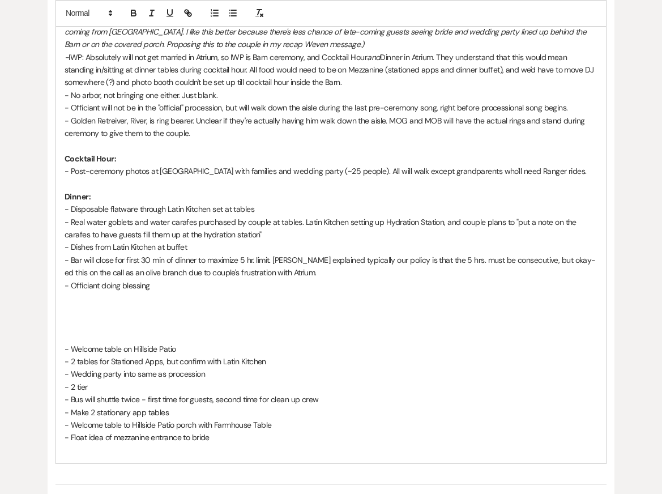
click at [166, 282] on p "- Officiant doing blessing" at bounding box center [331, 285] width 533 height 12
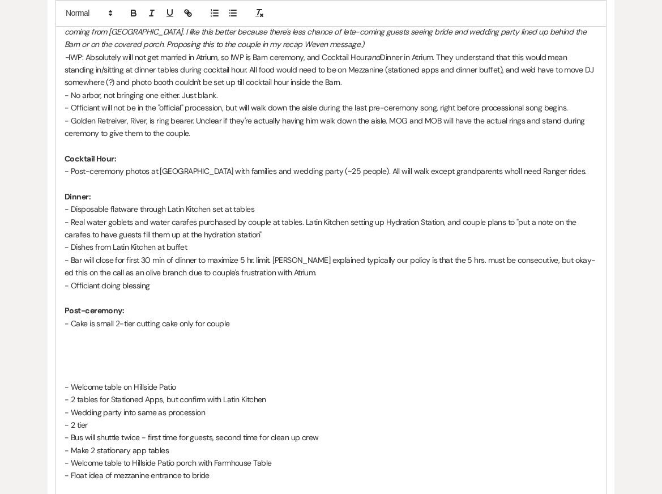
click at [172, 398] on p "- 2 tables for Stationed Apps, but confirm with Latin Kitchen" at bounding box center [331, 399] width 533 height 12
click at [251, 317] on p "- Cake is small 2-tier cutting cake only for couple" at bounding box center [331, 323] width 533 height 12
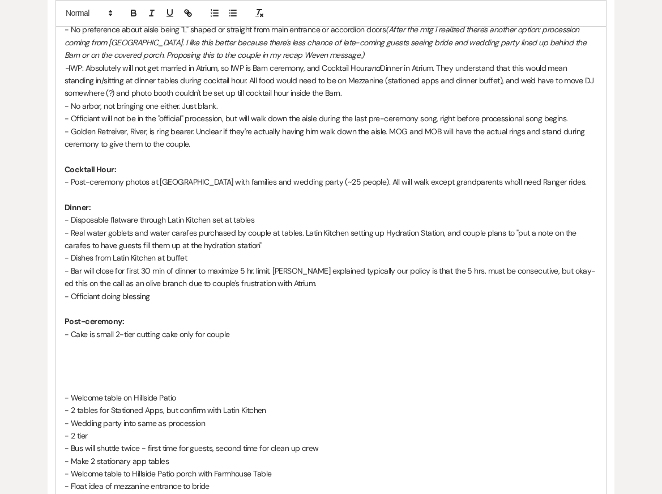
scroll to position [544, 0]
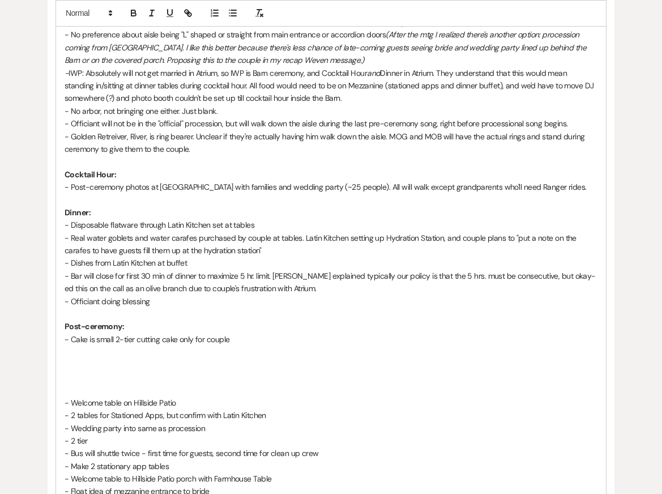
click at [547, 186] on p "- Post-ceremony photos at [GEOGRAPHIC_DATA] with families and wedding party (~2…" at bounding box center [331, 187] width 533 height 12
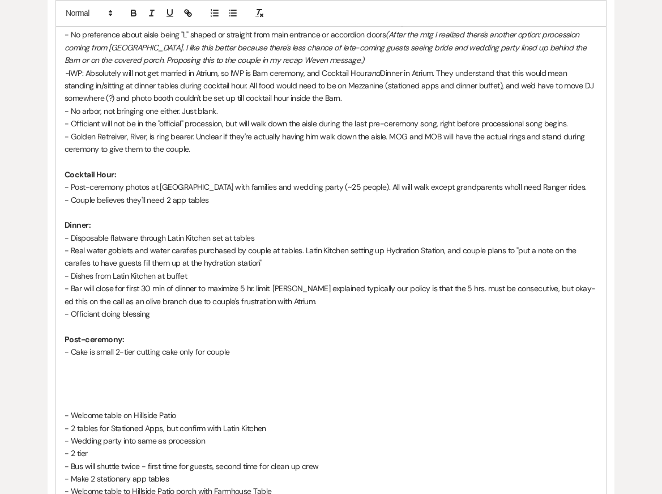
click at [317, 307] on p "- Officiant doing blessing" at bounding box center [331, 313] width 533 height 12
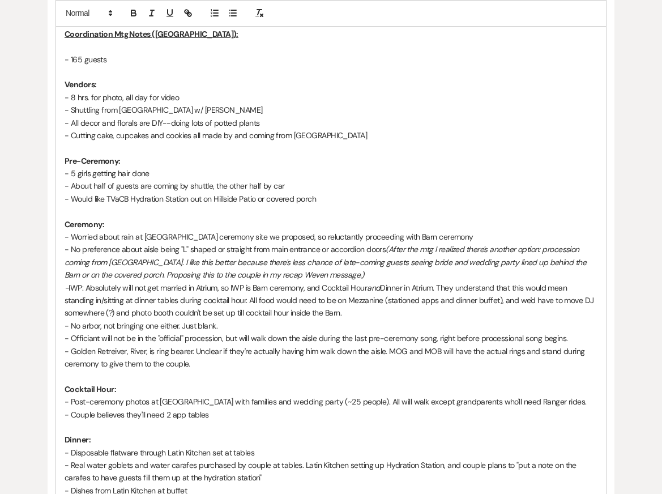
scroll to position [320, 0]
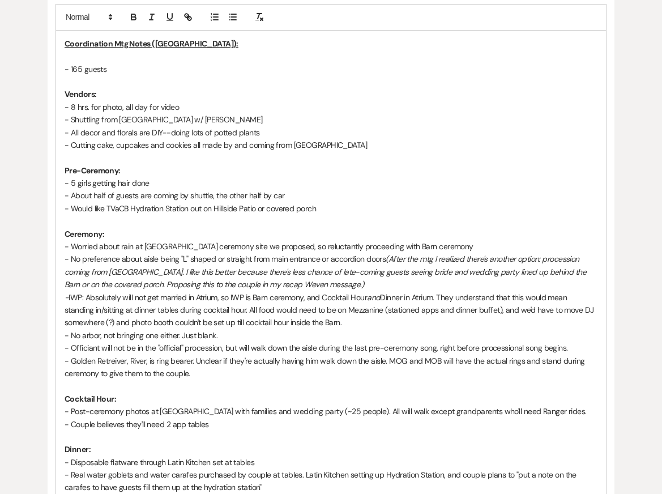
click at [308, 281] on em "(After the mtg I realized there's another option: procession coming from [GEOGR…" at bounding box center [326, 272] width 523 height 36
click at [339, 324] on p "- IWP: Absolutely will not get married in Atrium, so IWP is Barn ceremony, and …" at bounding box center [331, 310] width 533 height 38
click at [370, 327] on p "- IWP: Absolutely will not get married in Atrium, so IWP is Barn ceremony, and …" at bounding box center [331, 310] width 533 height 38
click at [349, 289] on p "- No preference about aisle being "L" shaped or straight from main entrance or …" at bounding box center [331, 271] width 533 height 38
click at [408, 312] on p "- IWP: Absolutely will not get married in Atrium, so IWP is Barn ceremony, and …" at bounding box center [331, 310] width 533 height 38
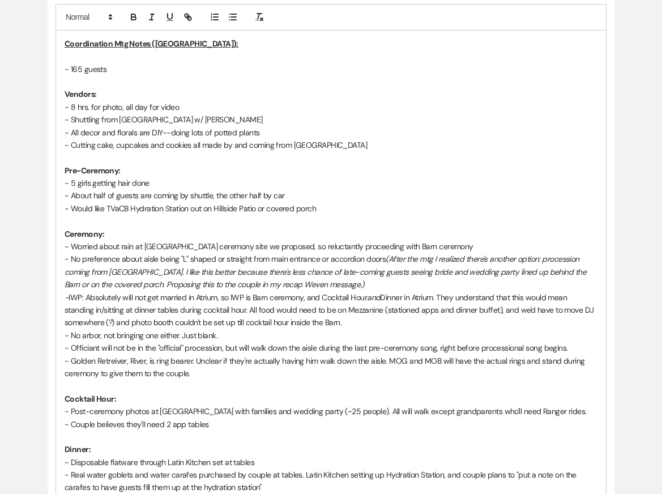
click at [408, 324] on p "- IWP: Absolutely will not get married in Atrium, so IWP is Barn ceremony, and …" at bounding box center [331, 310] width 533 height 38
click at [404, 307] on p "- IWP: Absolutely will not get married in Atrium, so IWP is Barn ceremony, and …" at bounding box center [331, 310] width 533 height 38
click at [399, 315] on p "- IWP: Absolutely will not get married in Atrium, so IWP is Barn ceremony, and …" at bounding box center [331, 310] width 533 height 38
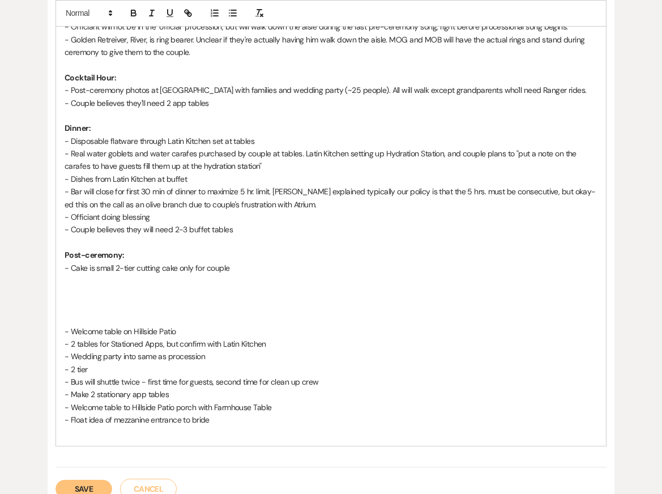
scroll to position [654, 0]
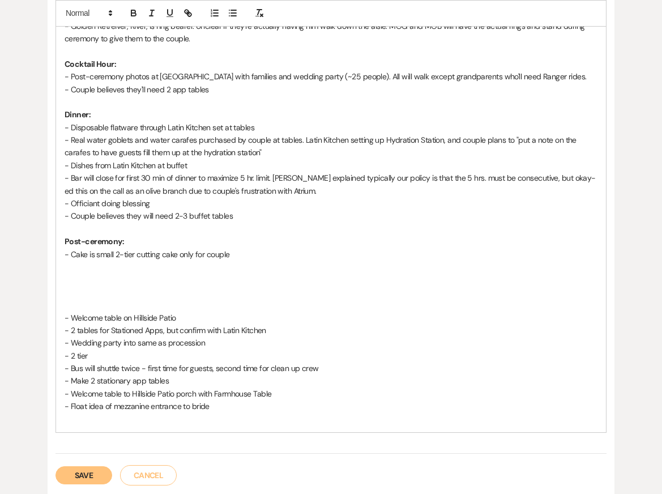
click at [290, 264] on p at bounding box center [331, 266] width 533 height 12
click at [274, 305] on p at bounding box center [331, 304] width 533 height 12
click at [273, 318] on p "- Welcome table on Hillside Patio" at bounding box center [331, 317] width 533 height 12
click at [306, 331] on p "- 2 tables for Stationed Apps, but confirm with Latin Kitchen" at bounding box center [331, 330] width 533 height 12
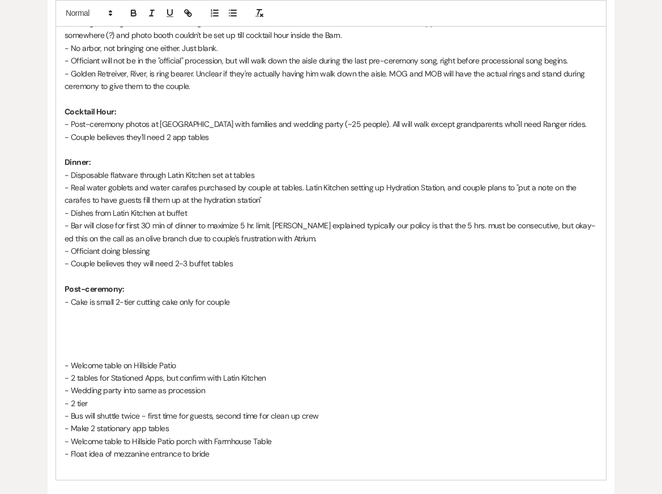
scroll to position [606, 0]
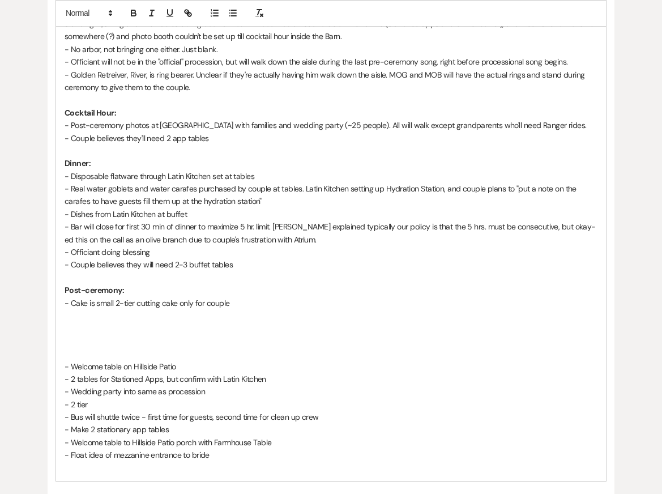
click at [221, 242] on p "- Bar will close for first 30 min of dinner to maximize 5 hr. limit. [PERSON_NA…" at bounding box center [331, 232] width 533 height 25
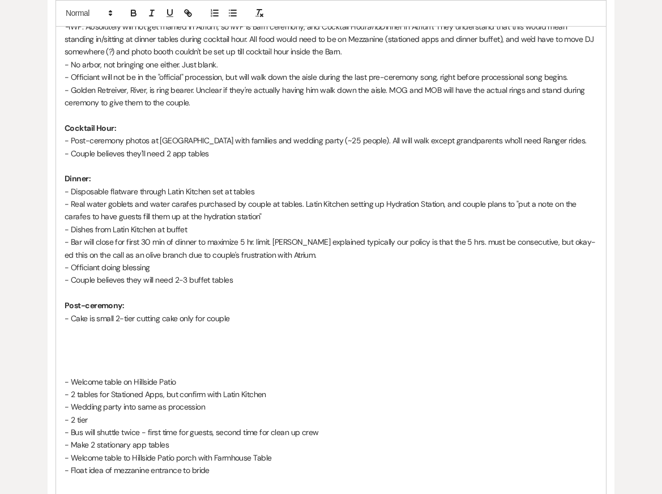
scroll to position [583, 0]
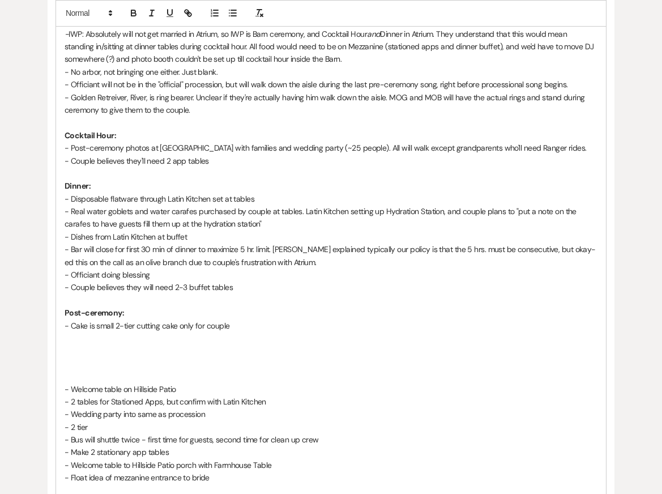
click at [228, 155] on p "- Couple believes they'll need 2 app tables" at bounding box center [331, 161] width 533 height 12
click at [228, 159] on p "- Couple believes they'll need 2 app tables" at bounding box center [331, 161] width 533 height 12
click at [188, 275] on p "- Officiant doing blessing" at bounding box center [331, 274] width 533 height 12
click at [251, 292] on p "- Couple believes they will need 2-3 buffet tables" at bounding box center [331, 287] width 533 height 12
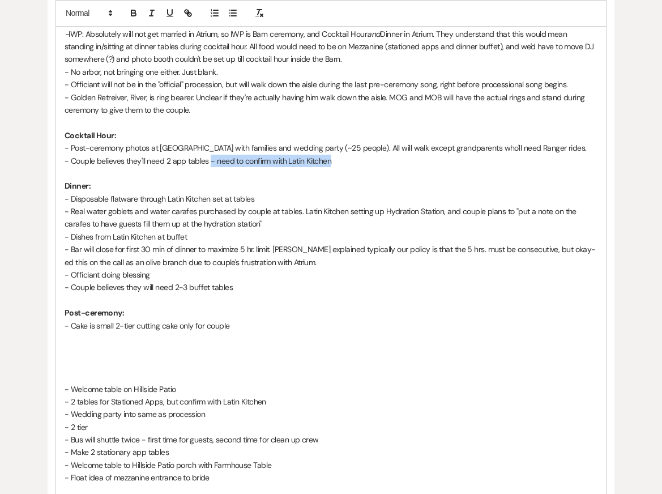
drag, startPoint x: 339, startPoint y: 162, endPoint x: 208, endPoint y: 164, distance: 130.8
click at [208, 164] on p "- Couple believes they'll need 2 app tables - need to confirm with Latin Kitchen" at bounding box center [331, 161] width 533 height 12
copy p "- need to confirm with Latin Kitchen"
click at [252, 284] on p "- Couple believes they will need 2-3 buffet tables" at bounding box center [331, 287] width 533 height 12
click at [286, 332] on p at bounding box center [331, 338] width 533 height 12
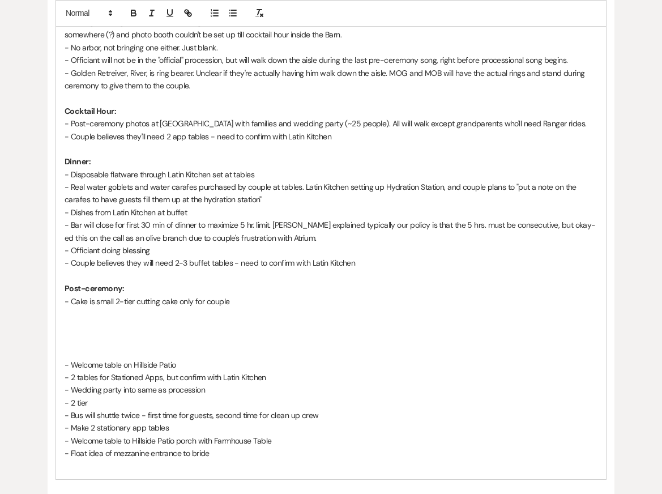
scroll to position [613, 0]
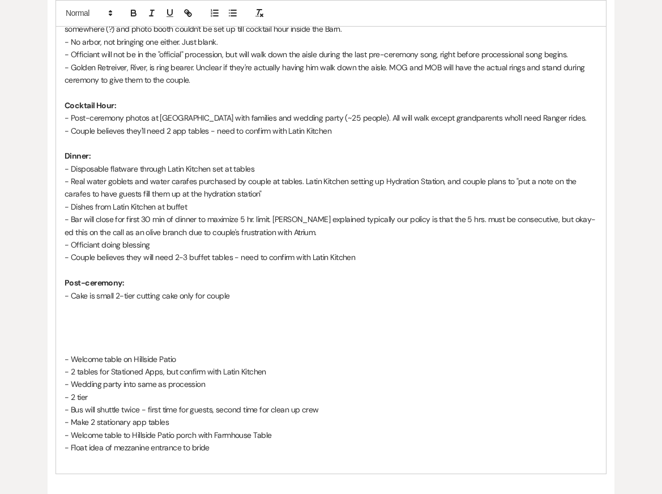
drag, startPoint x: 299, startPoint y: 372, endPoint x: 38, endPoint y: 372, distance: 260.4
click at [38, 372] on div "Printer Print + Add Note Notes All notes are private to your venue. Coordinatio…" at bounding box center [330, 167] width 641 height 1069
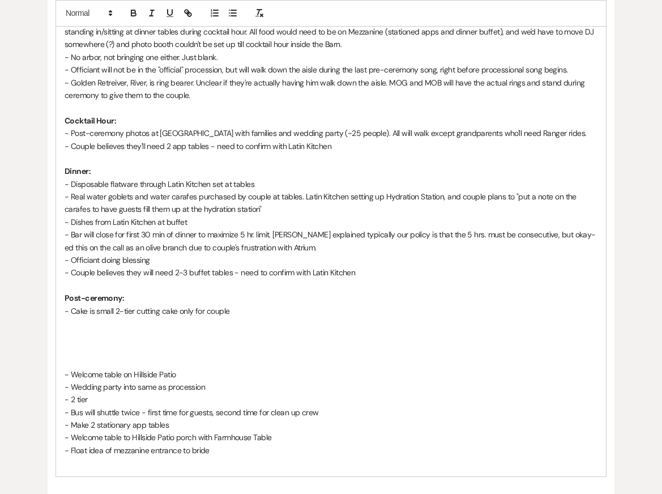
scroll to position [597, 0]
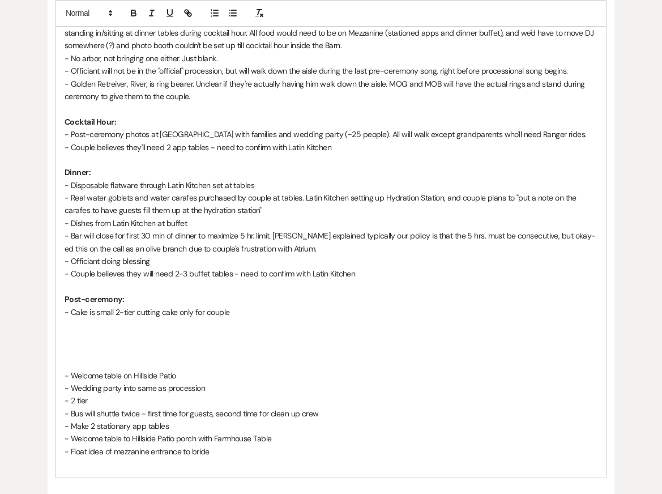
click at [71, 182] on p "- Disposable flatware through Latin Kitchen set at tables" at bounding box center [331, 185] width 533 height 12
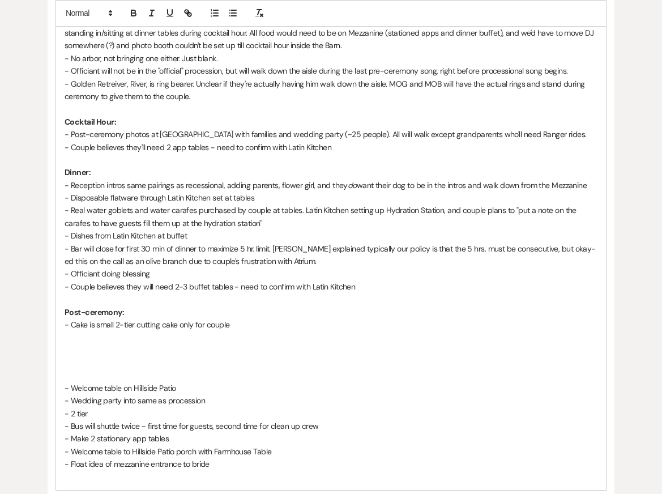
scroll to position [629, 0]
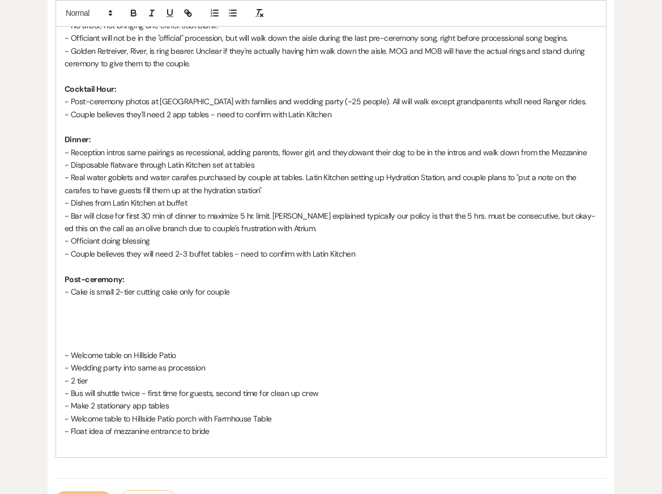
click at [169, 389] on p "- Bus will shuttle twice - first time for guests, second time for clean up crew" at bounding box center [331, 393] width 533 height 12
click at [190, 403] on p "- Make 2 stationary app tables" at bounding box center [331, 405] width 533 height 12
drag, startPoint x: 201, startPoint y: 404, endPoint x: 22, endPoint y: 403, distance: 179.4
click at [21, 404] on div "Printer Print + Add Note Notes All notes are private to your venue. Coordinatio…" at bounding box center [330, 150] width 641 height 1069
drag, startPoint x: 223, startPoint y: 366, endPoint x: 14, endPoint y: 366, distance: 209.4
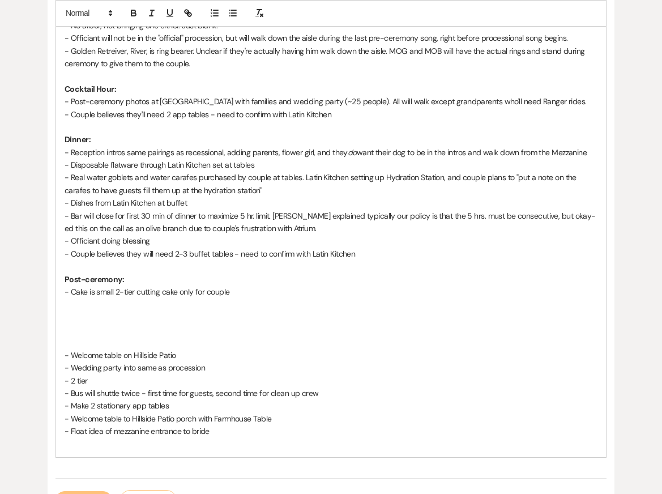
click at [15, 366] on div "Printer Print + Add Note Notes All notes are private to your venue. Coordinatio…" at bounding box center [330, 150] width 641 height 1069
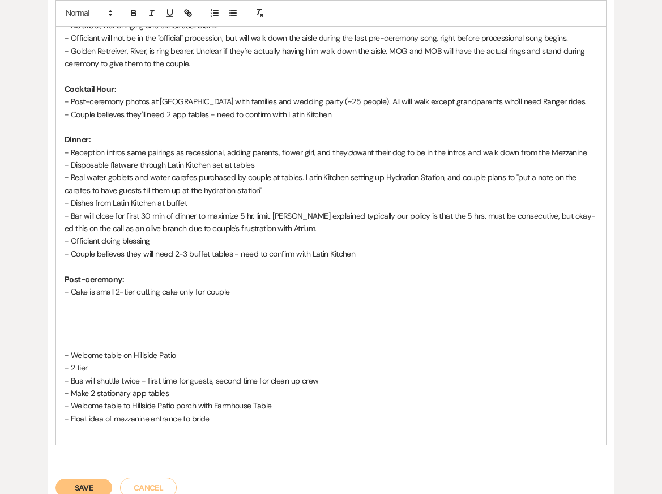
drag, startPoint x: 105, startPoint y: 361, endPoint x: 9, endPoint y: 361, distance: 96.2
click at [9, 361] on div "Messages Tasks Payments Vendors Rental Overview Timeline Docs & Files Contacts …" at bounding box center [331, 127] width 662 height 1089
drag, startPoint x: 102, startPoint y: 361, endPoint x: 55, endPoint y: 361, distance: 47.0
click at [56, 361] on div "Coordination Mtg Notes ([GEOGRAPHIC_DATA]): - 165 guests Vendors: - 8 hrs. for …" at bounding box center [331, 82] width 550 height 723
drag, startPoint x: 102, startPoint y: 369, endPoint x: 24, endPoint y: 367, distance: 78.1
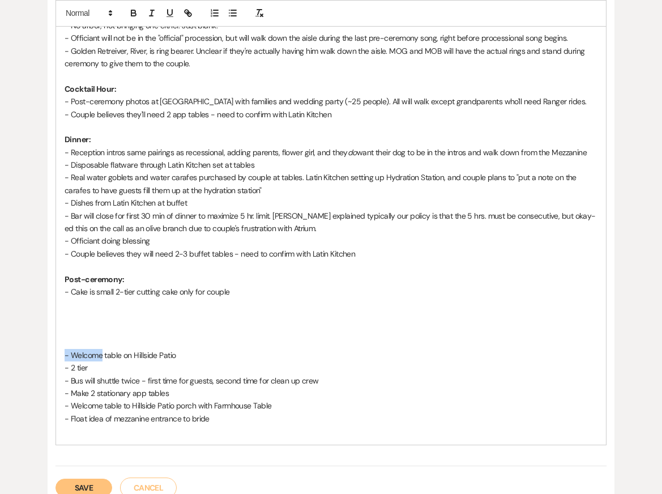
click at [25, 369] on div "Printer Print + Add Note Notes All notes are private to your venue. Coordinatio…" at bounding box center [330, 144] width 641 height 1056
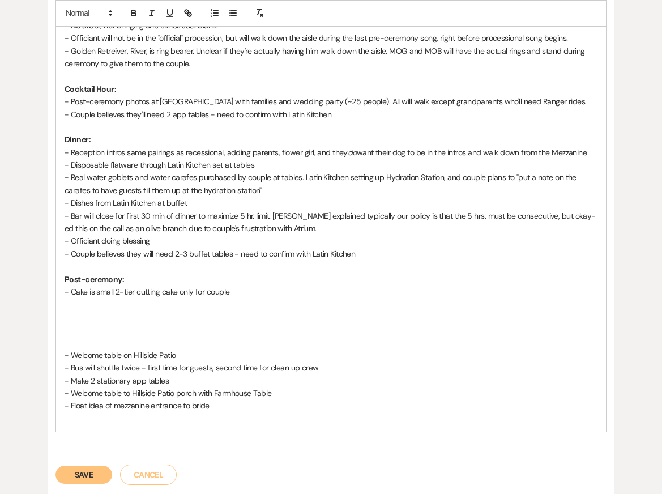
click at [105, 278] on strong "Post-ceremony:" at bounding box center [94, 279] width 59 height 10
click at [115, 312] on p at bounding box center [331, 317] width 533 height 12
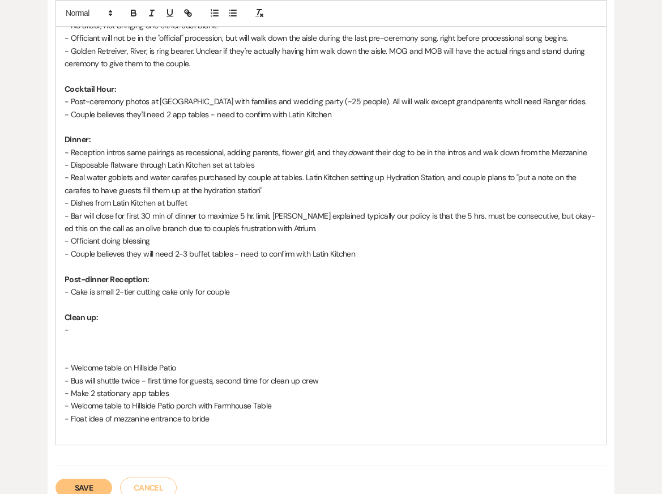
drag, startPoint x: 331, startPoint y: 382, endPoint x: 0, endPoint y: 379, distance: 330.6
click at [0, 380] on div "Messages Tasks Payments Vendors Rental Overview Timeline Docs & Files Contacts …" at bounding box center [331, 127] width 662 height 1089
copy p "- Bus will shuttle twice - first time for guests, second time for clean up crew"
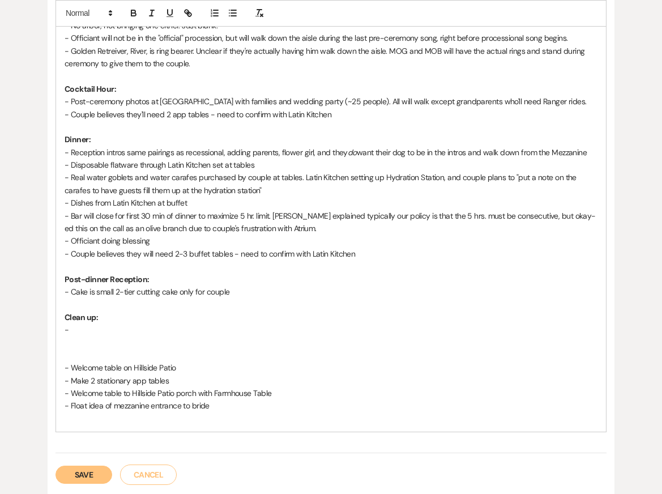
click at [97, 327] on p "-" at bounding box center [331, 329] width 533 height 12
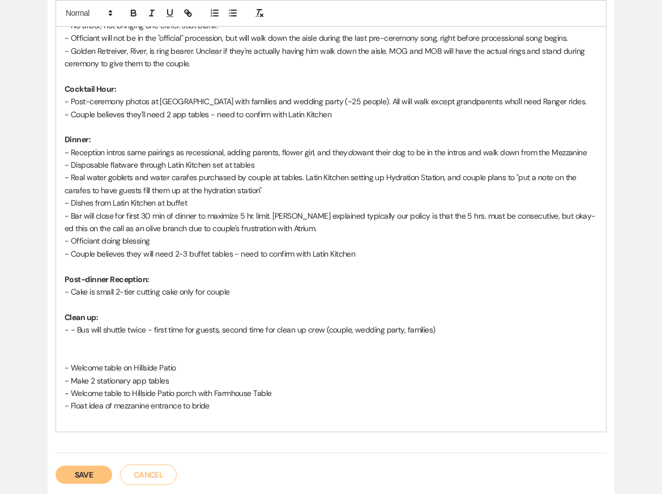
click at [186, 389] on p "- Welcome table to Hillside Patio porch with Farmhouse Table" at bounding box center [331, 393] width 533 height 12
click at [286, 396] on p "- Welcome table to Hillside Patio porch with Farmhouse Table" at bounding box center [331, 393] width 533 height 12
click at [241, 410] on p "- Float idea of mezzanine entrance to bride" at bounding box center [331, 405] width 533 height 12
drag, startPoint x: 225, startPoint y: 410, endPoint x: 10, endPoint y: 410, distance: 215.1
click at [11, 410] on div "Printer Print + Add Note Notes All notes are private to your venue. Coordinatio…" at bounding box center [330, 138] width 641 height 1044
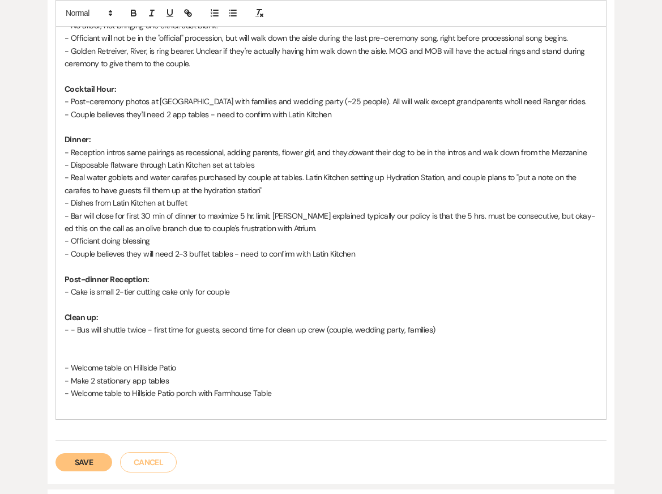
drag, startPoint x: 208, startPoint y: 367, endPoint x: 0, endPoint y: 366, distance: 207.7
click at [0, 366] on div "Messages Tasks Payments Vendors Rental Overview Timeline Docs & Files Contacts …" at bounding box center [331, 115] width 662 height 1064
click at [76, 327] on p "- - Bus will shuttle twice - first time for guests, second time for clean up cr…" at bounding box center [331, 329] width 533 height 12
drag, startPoint x: 300, startPoint y: 396, endPoint x: 29, endPoint y: 369, distance: 271.9
click at [29, 369] on div "Printer Print + Add Note Notes All notes are private to your venue. Coordinatio…" at bounding box center [330, 131] width 641 height 1031
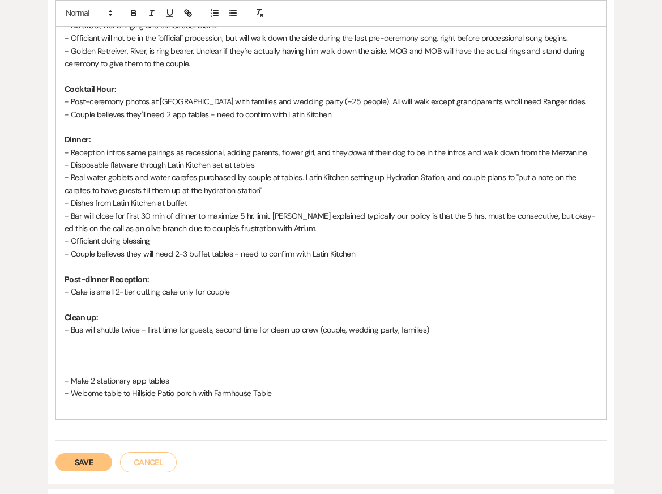
copy div "- Make 2 stationary app tables - Welcome table to Hillside Patio porch with Far…"
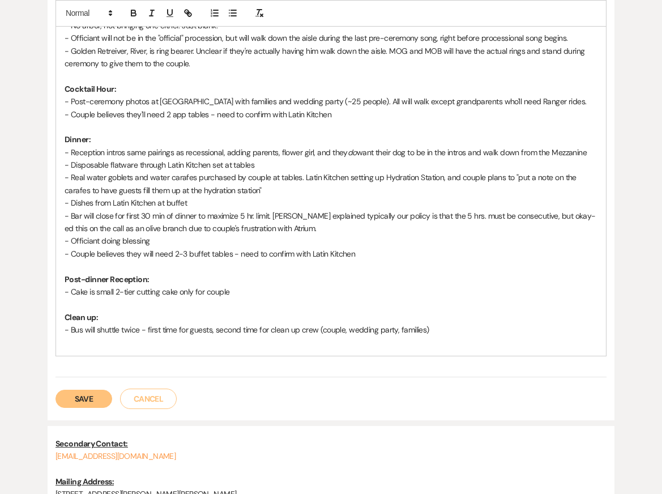
click at [157, 346] on p at bounding box center [331, 342] width 533 height 12
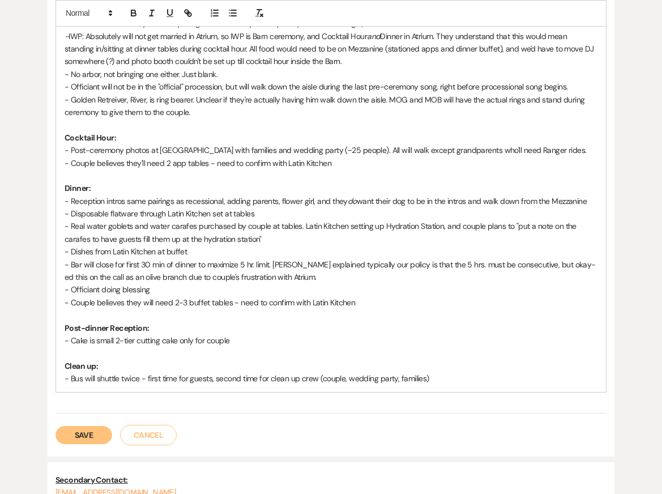
scroll to position [581, 0]
click at [251, 343] on p "- Cake is small 2-tier cutting cake only for couple" at bounding box center [331, 339] width 533 height 12
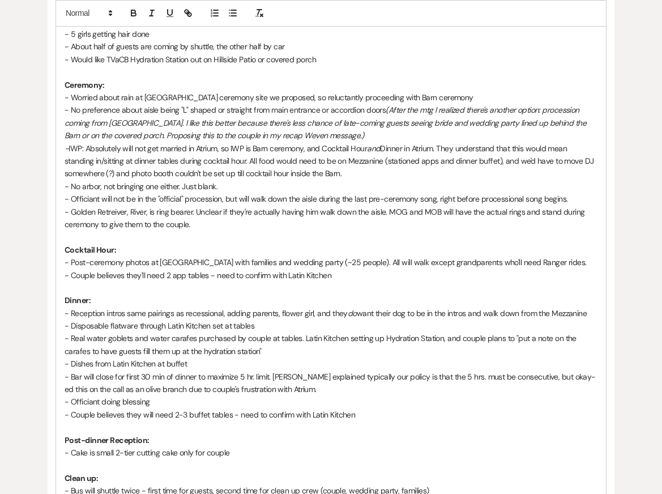
scroll to position [689, 0]
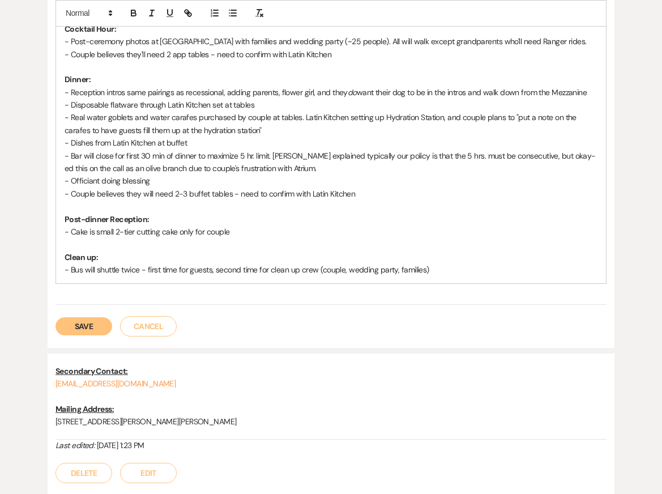
click at [75, 327] on button "Save" at bounding box center [83, 326] width 57 height 18
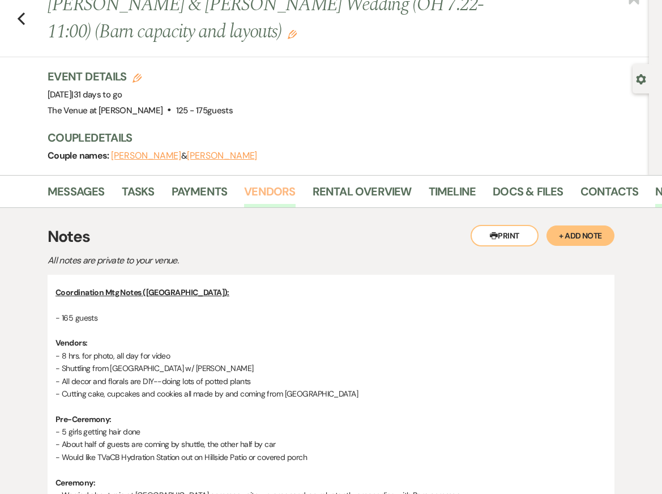
select select "8"
select select "5"
select select "8"
select select "5"
select select "8"
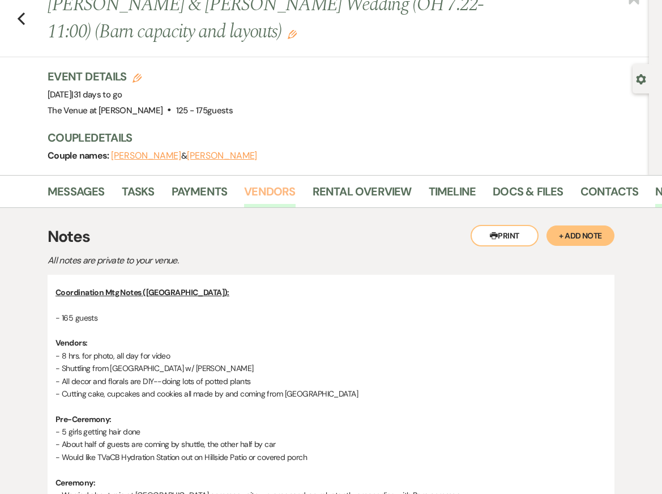
select select "5"
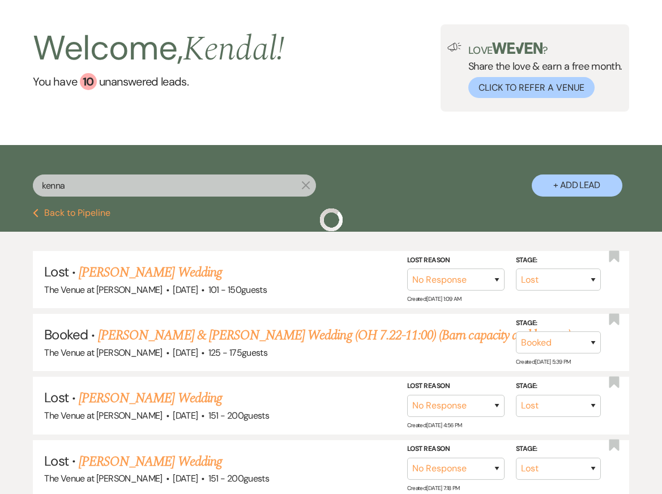
scroll to position [15, 0]
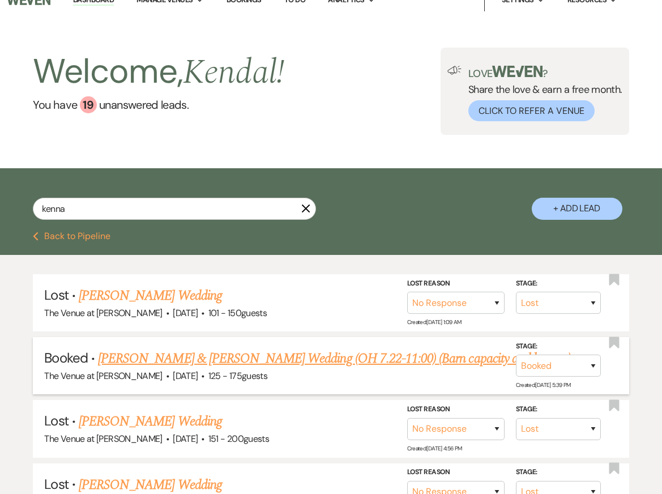
click at [217, 361] on link "[PERSON_NAME] & [PERSON_NAME] Wedding (OH 7.22-11:00) (Barn capacity and layout…" at bounding box center [334, 358] width 473 height 20
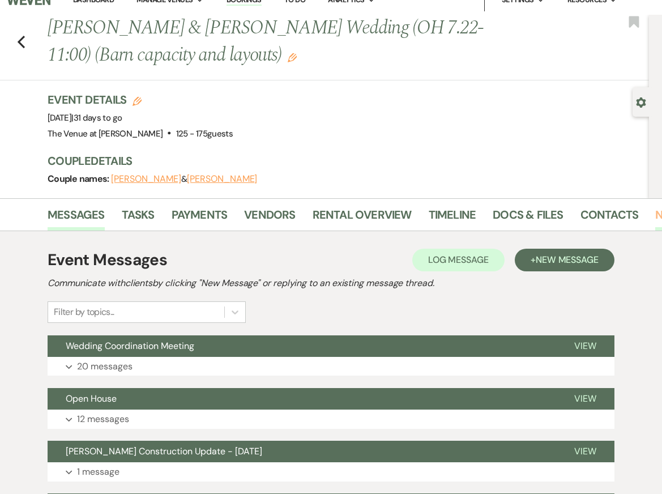
click at [657, 215] on link "Notes" at bounding box center [673, 217] width 36 height 25
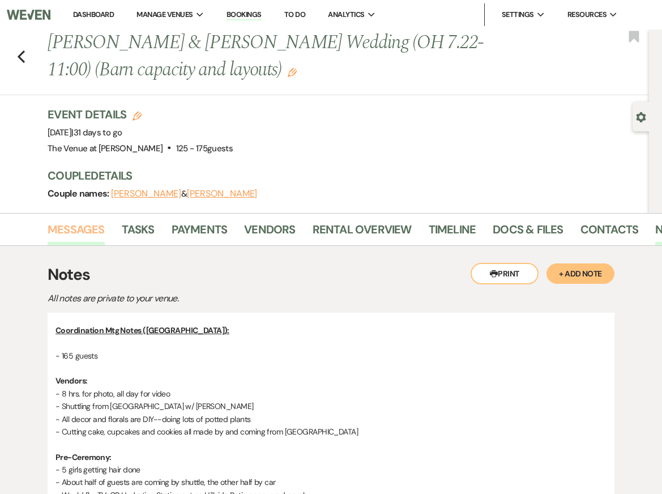
click at [65, 238] on link "Messages" at bounding box center [76, 232] width 57 height 25
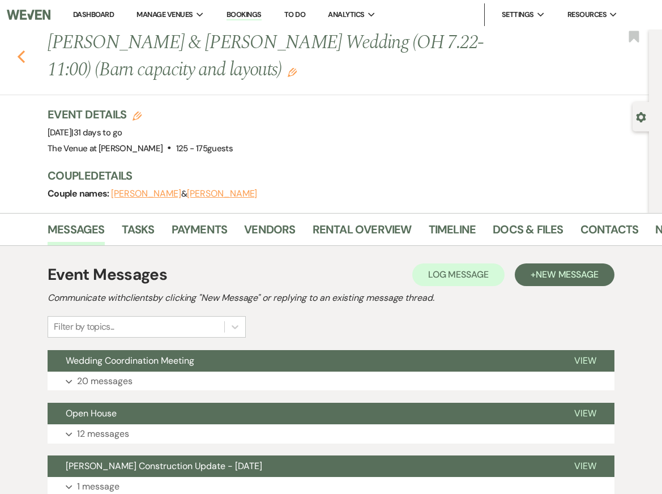
click at [18, 53] on icon "Previous" at bounding box center [21, 57] width 8 height 14
select select "8"
select select "5"
select select "8"
select select "5"
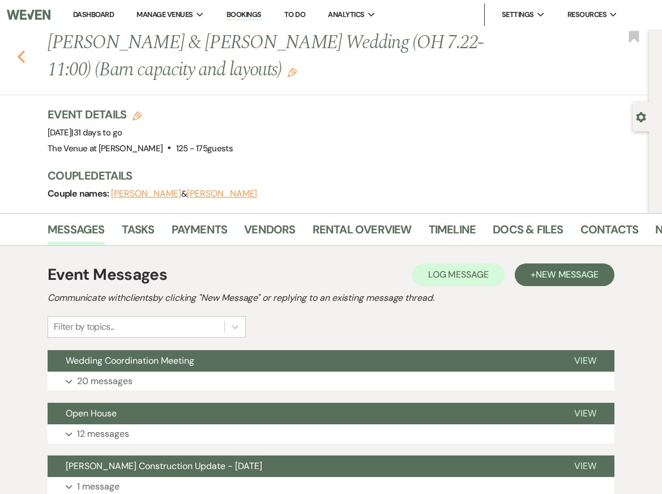
select select "8"
select select "5"
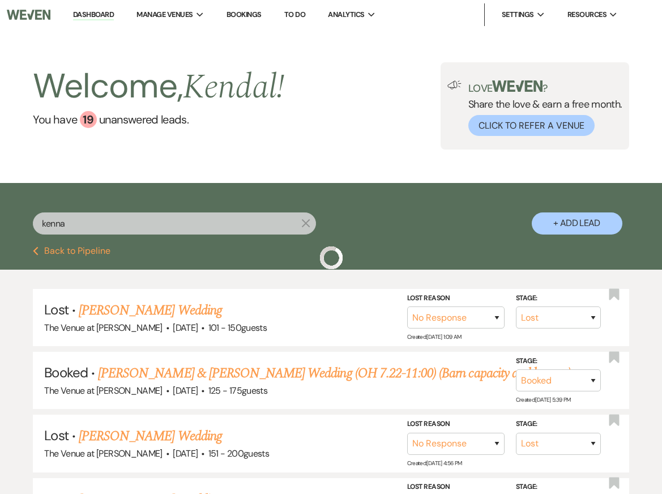
scroll to position [15, 0]
